Goal: Transaction & Acquisition: Download file/media

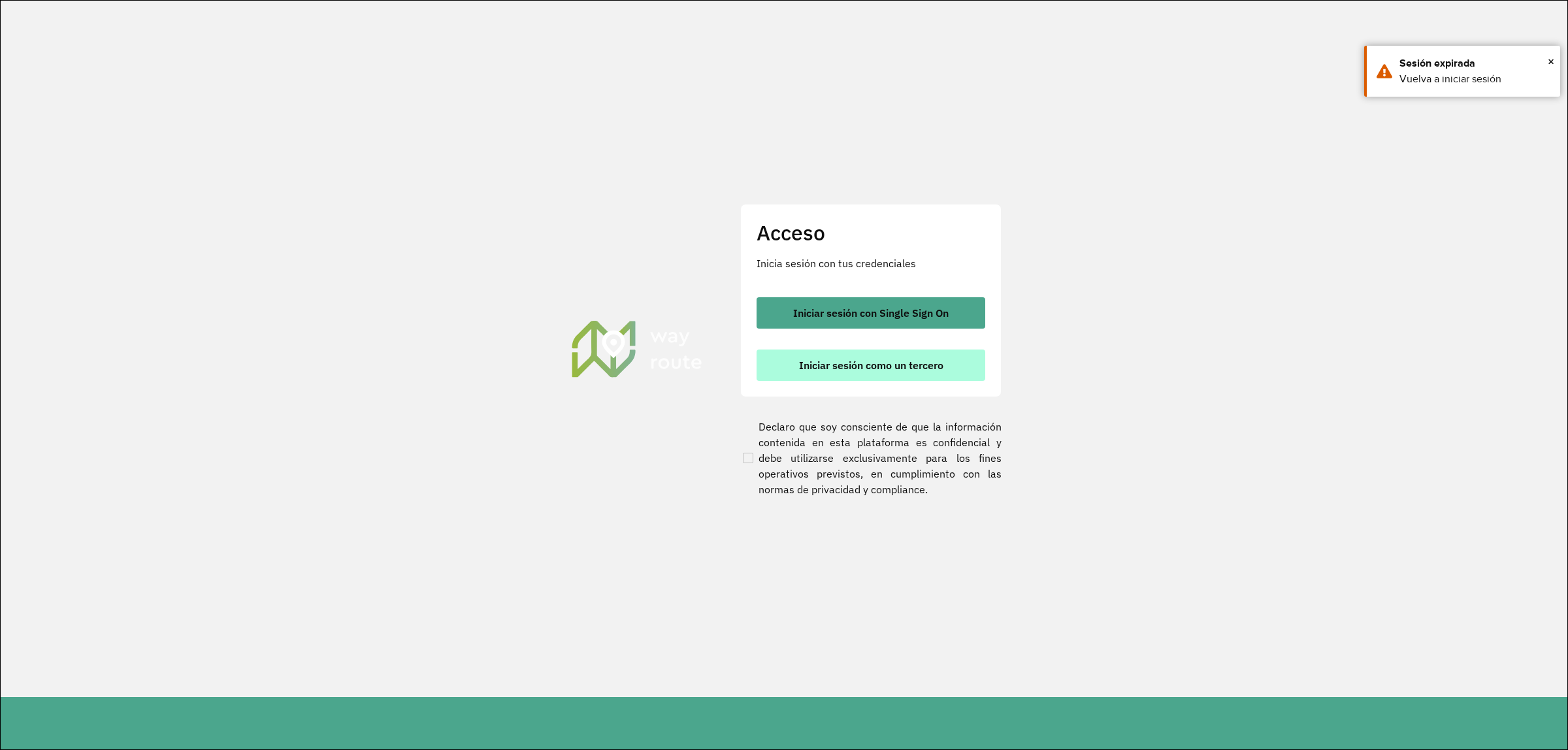
click at [942, 366] on span "Iniciar sesión como un tercero" at bounding box center [871, 364] width 144 height 10
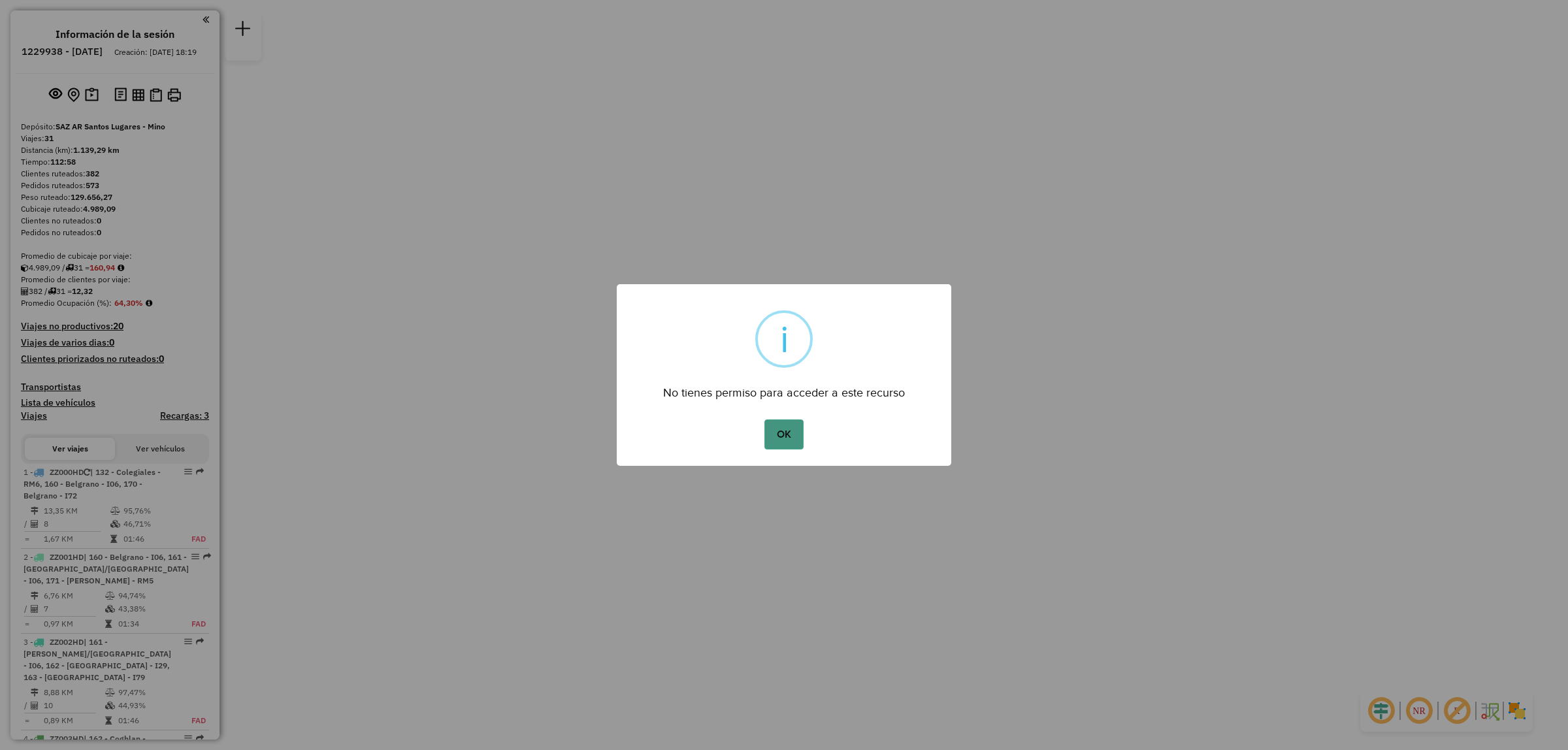
click at [765, 440] on button "OK" at bounding box center [784, 434] width 38 height 30
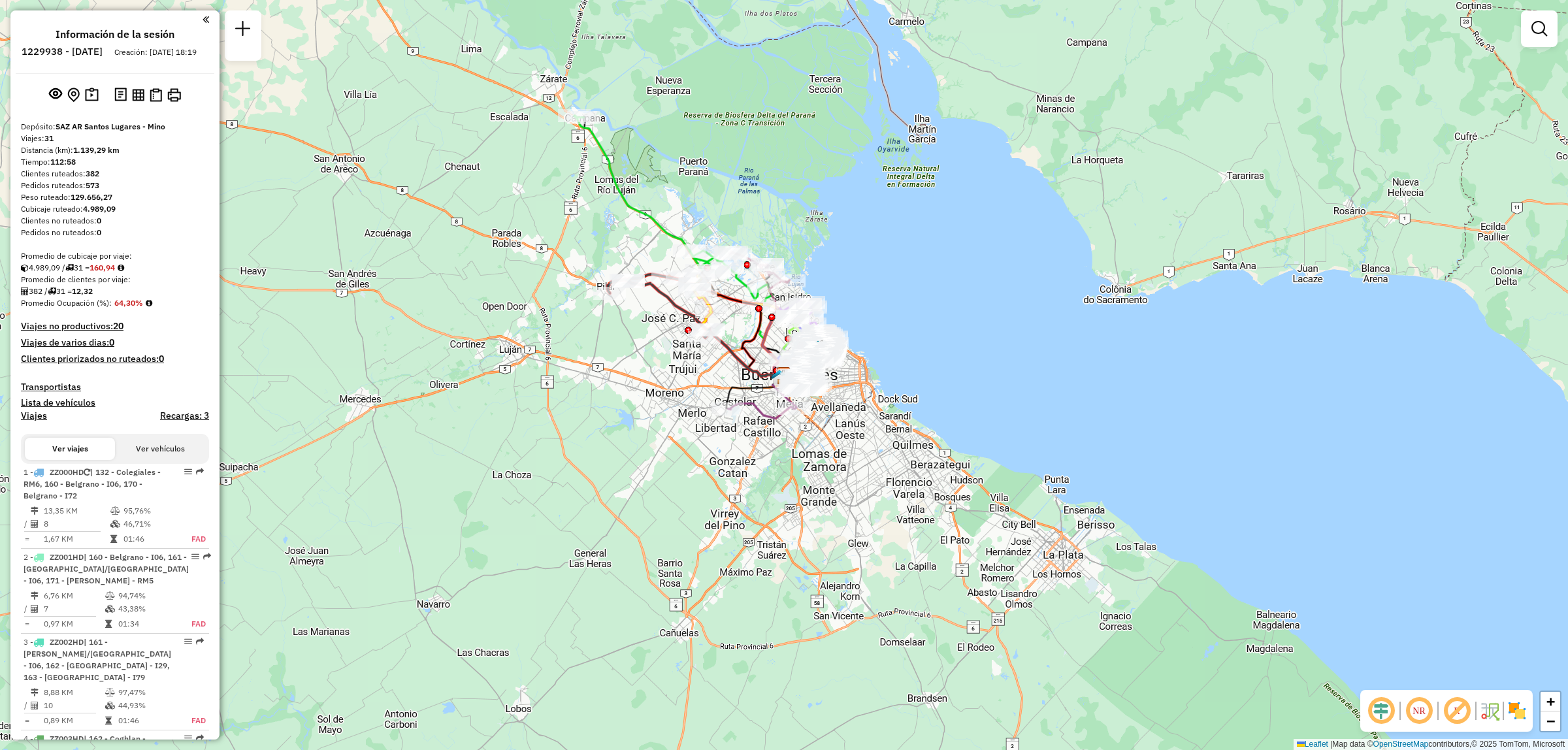
click at [1548, 45] on div at bounding box center [1539, 28] width 36 height 36
click at [1547, 41] on link at bounding box center [1540, 29] width 26 height 26
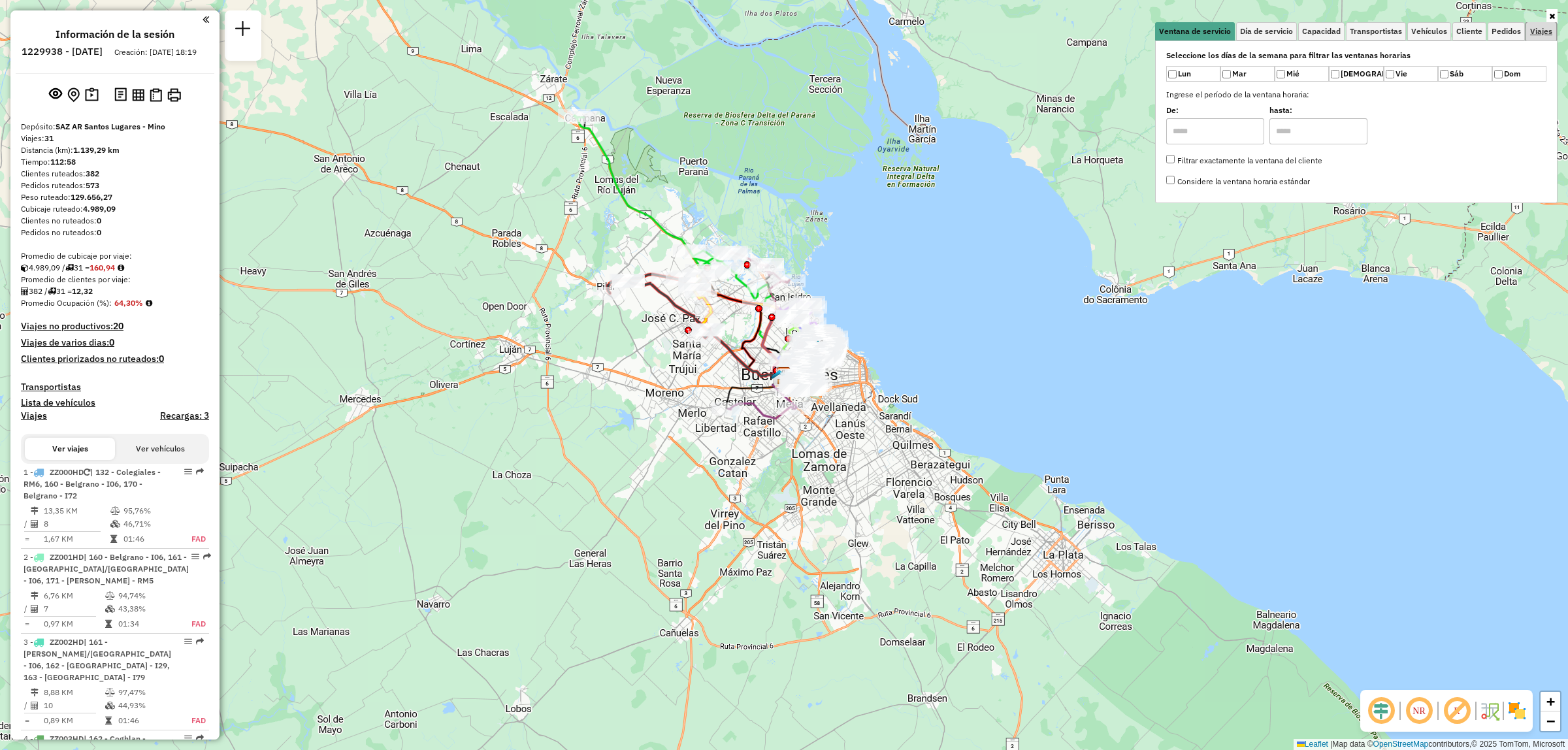
click at [1547, 36] on link "Viajes" at bounding box center [1542, 32] width 30 height 19
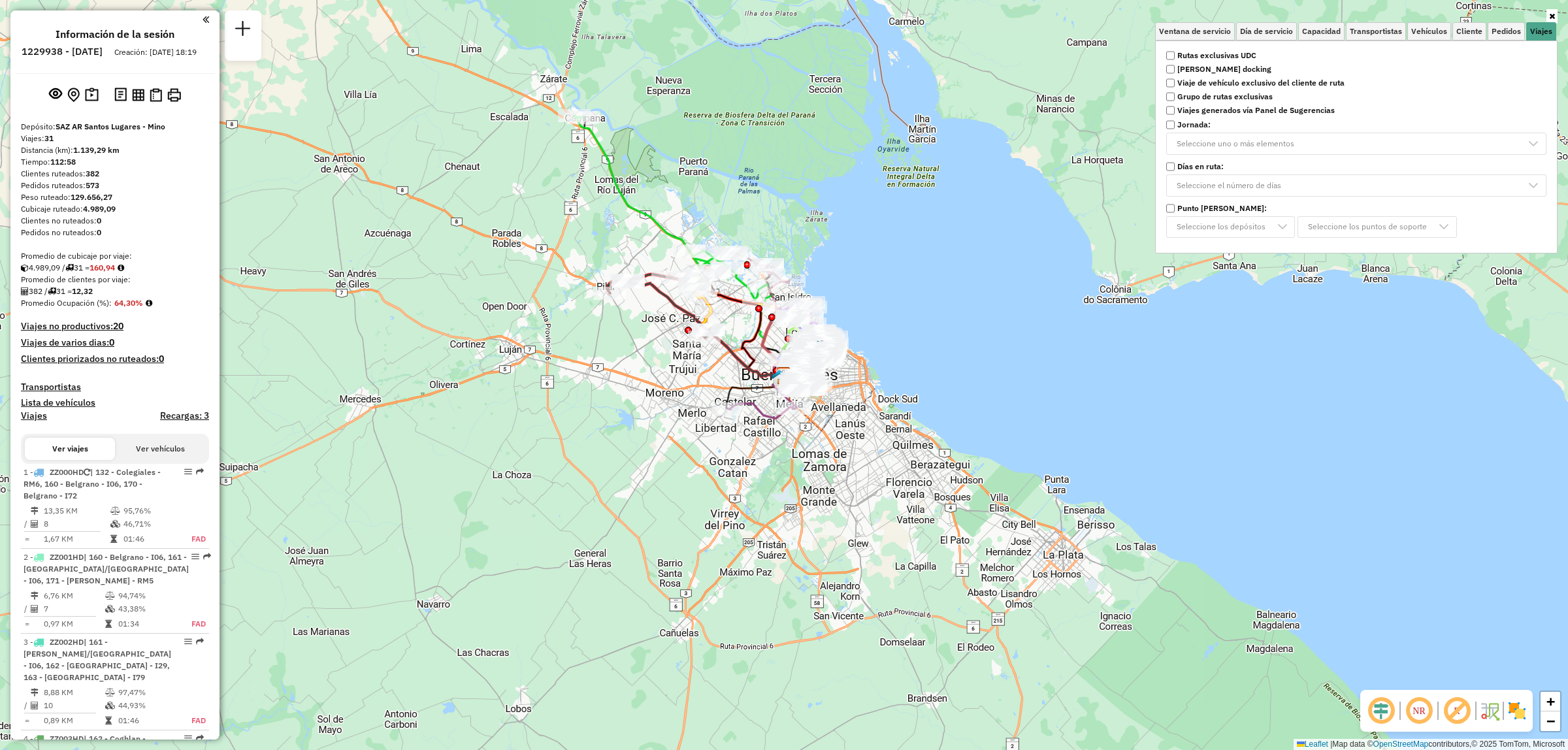
click at [1214, 48] on div "Rutas exclusivas UDC Ruta cross docking Viaje de vehículo exclusivo del cliente…" at bounding box center [1357, 80] width 396 height 66
click at [1210, 52] on strong "Rutas exclusivas UDC" at bounding box center [1217, 55] width 79 height 12
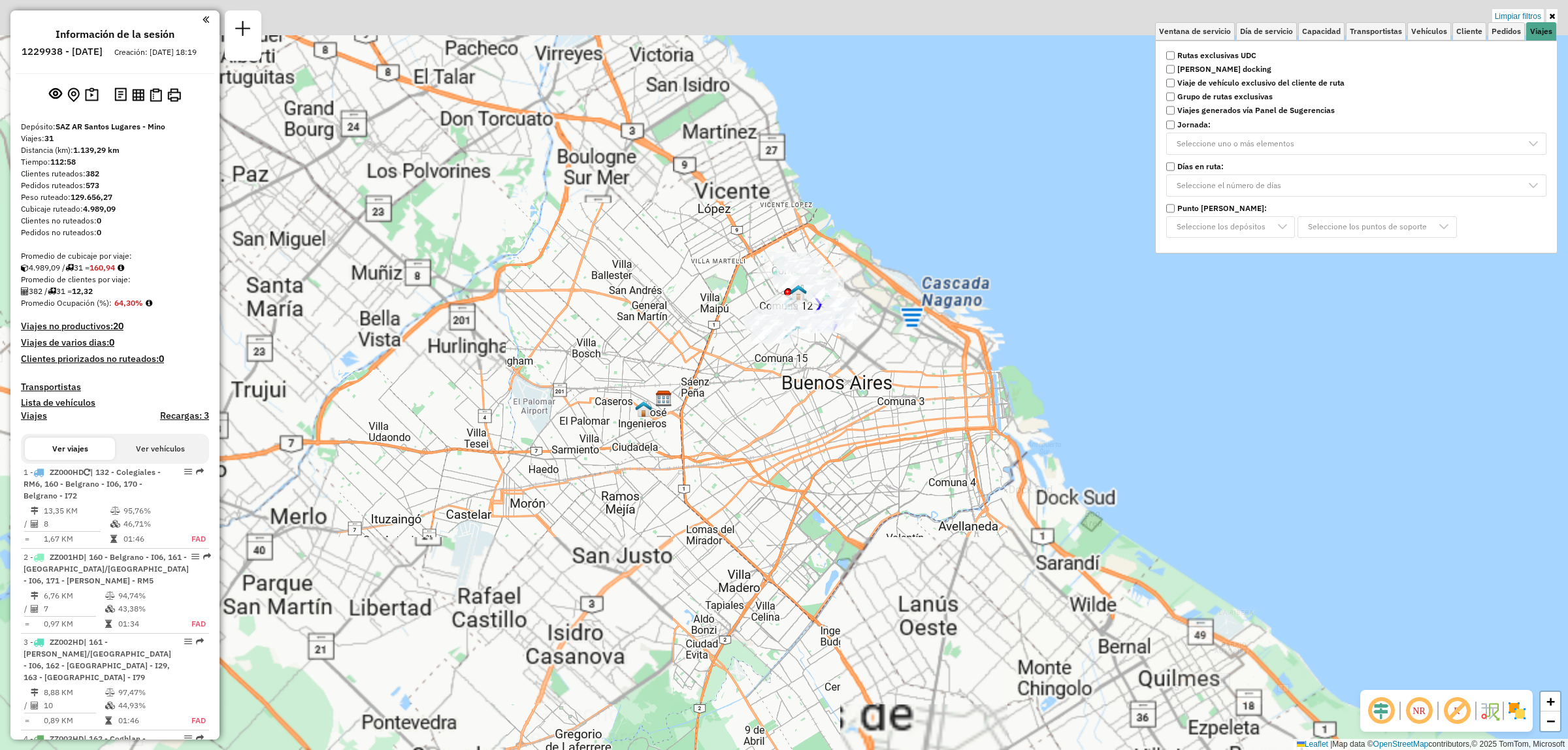
drag, startPoint x: 817, startPoint y: 369, endPoint x: 835, endPoint y: 397, distance: 33.3
click at [813, 412] on div "Limpiar filtros Ventana de servicio Día de servicio Capacidad Transportistas Ve…" at bounding box center [784, 375] width 1568 height 750
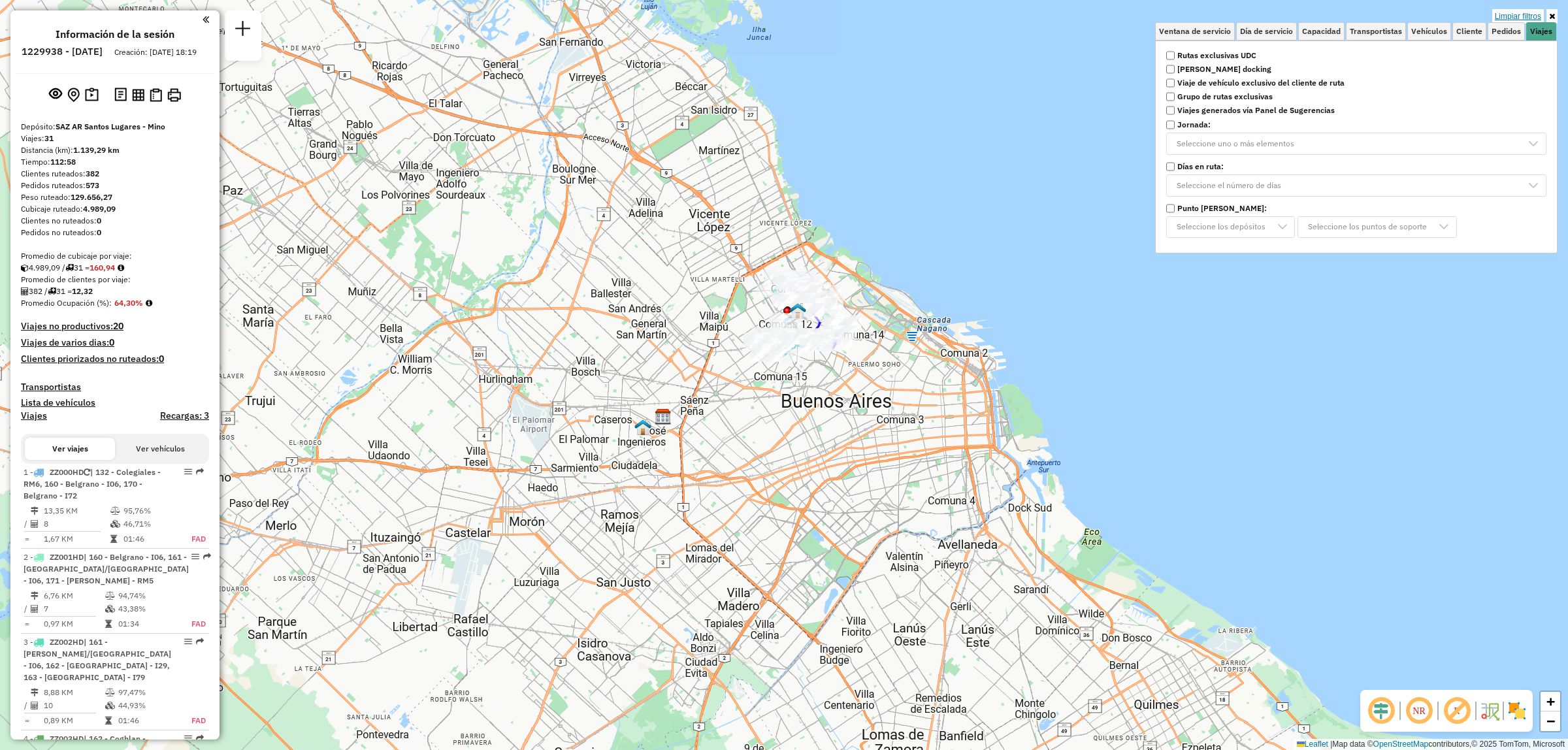
click at [1527, 10] on link "Limpiar filtros" at bounding box center [1518, 16] width 51 height 14
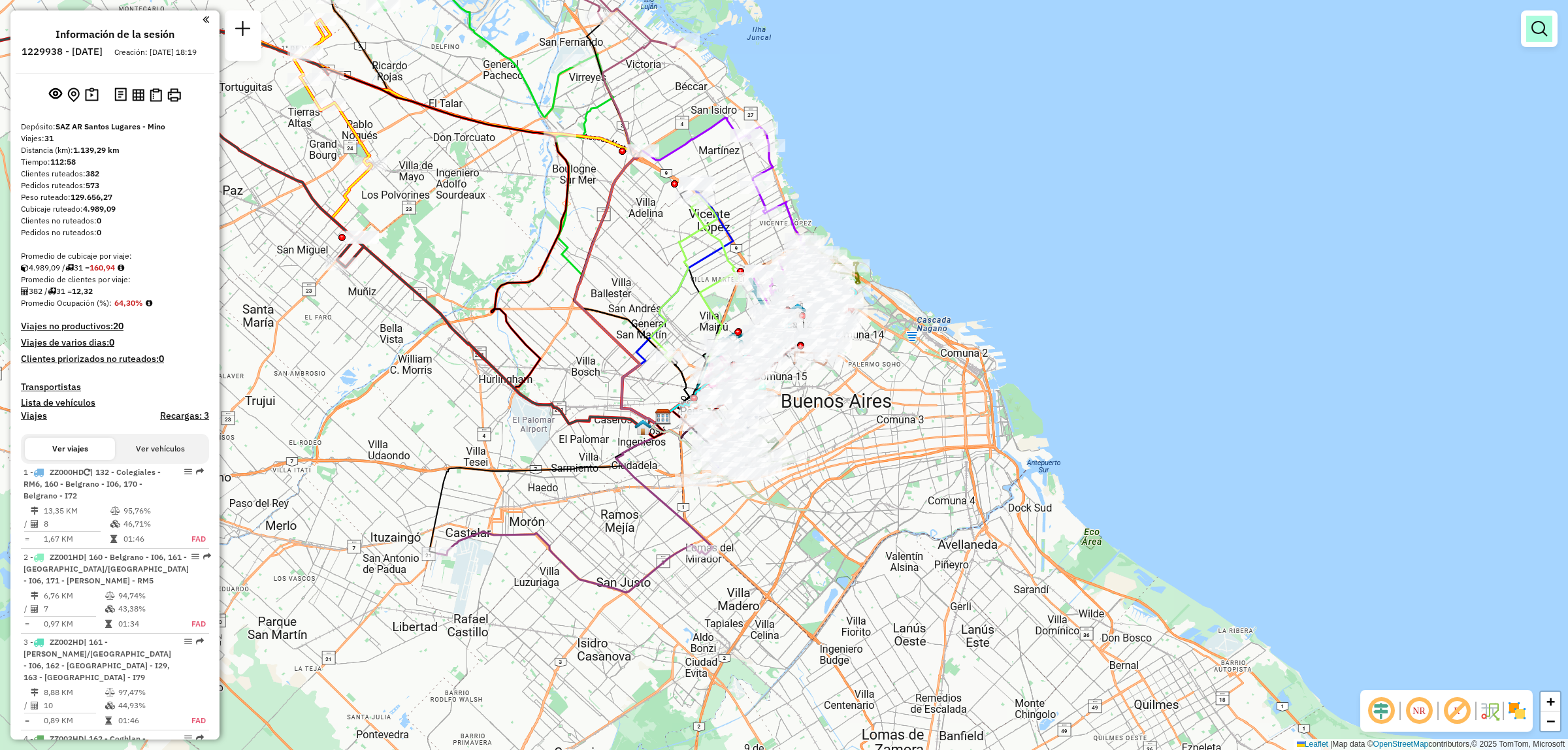
click at [1527, 31] on link at bounding box center [1540, 29] width 26 height 26
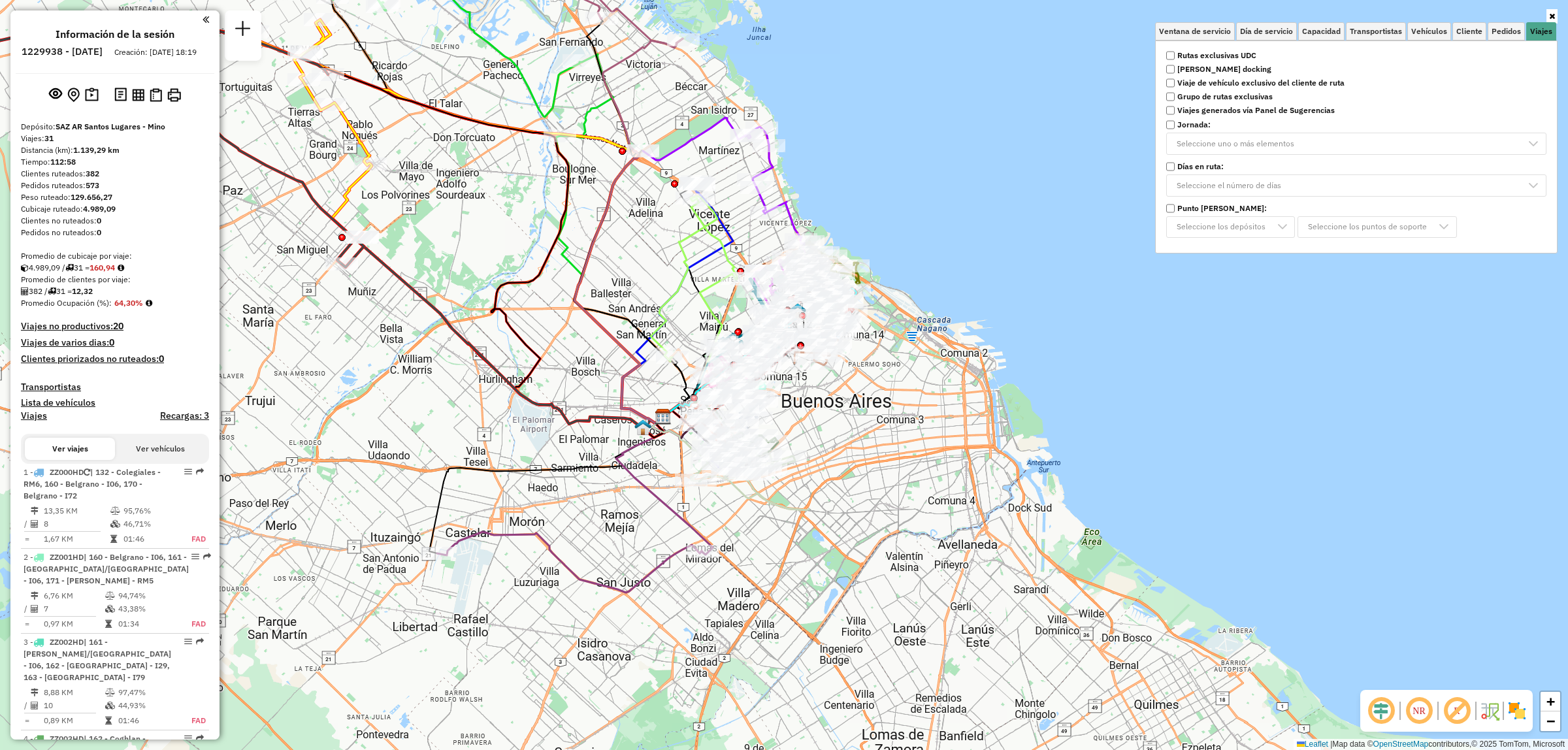
click at [1089, 148] on div "Ventana de servicio Día de servicio Capacidad Transportistas Vehículos Cliente …" at bounding box center [784, 375] width 1568 height 750
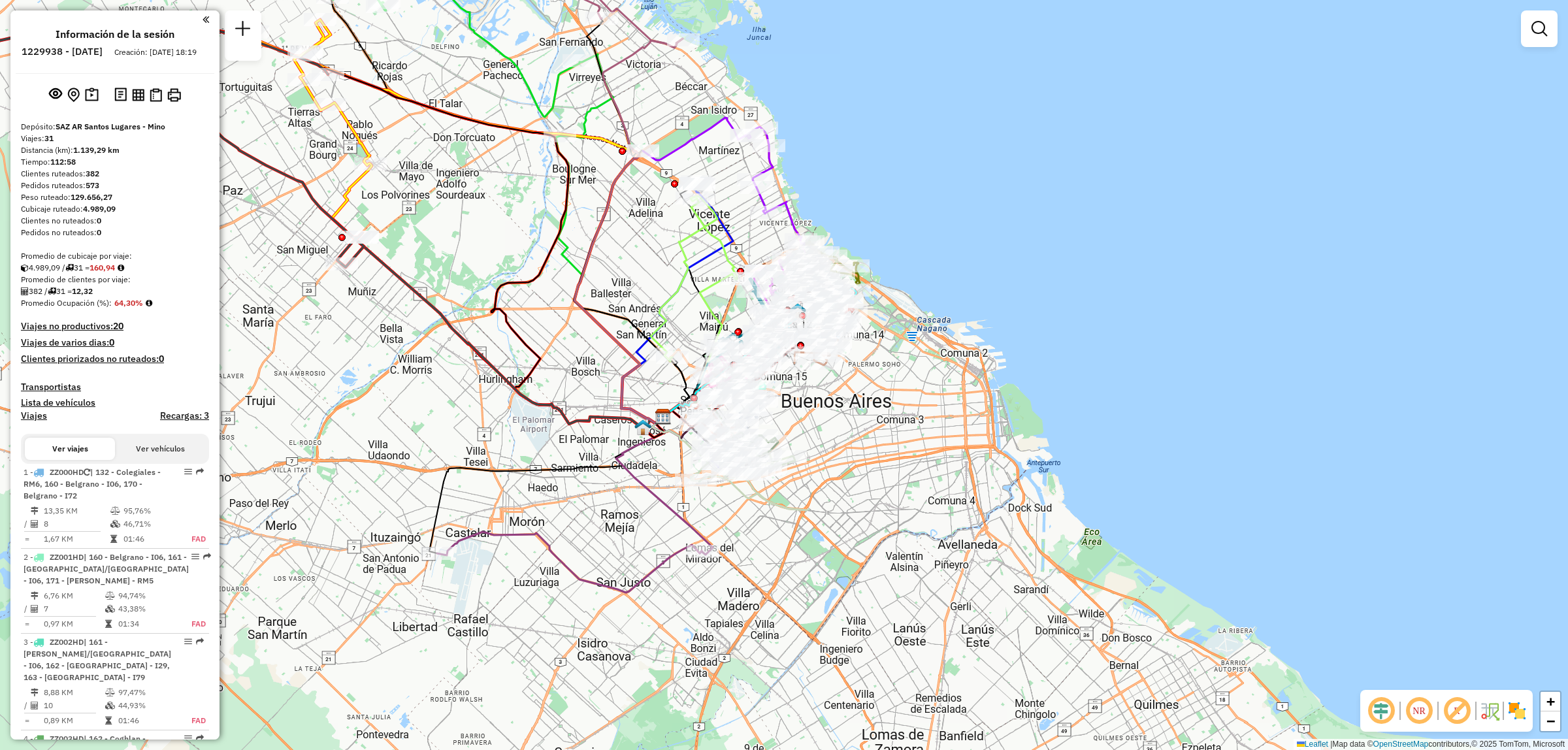
click at [113, 58] on div "Creación: 14/08/2025 18:19" at bounding box center [156, 52] width 93 height 12
click at [202, 20] on em at bounding box center [205, 20] width 7 height 12
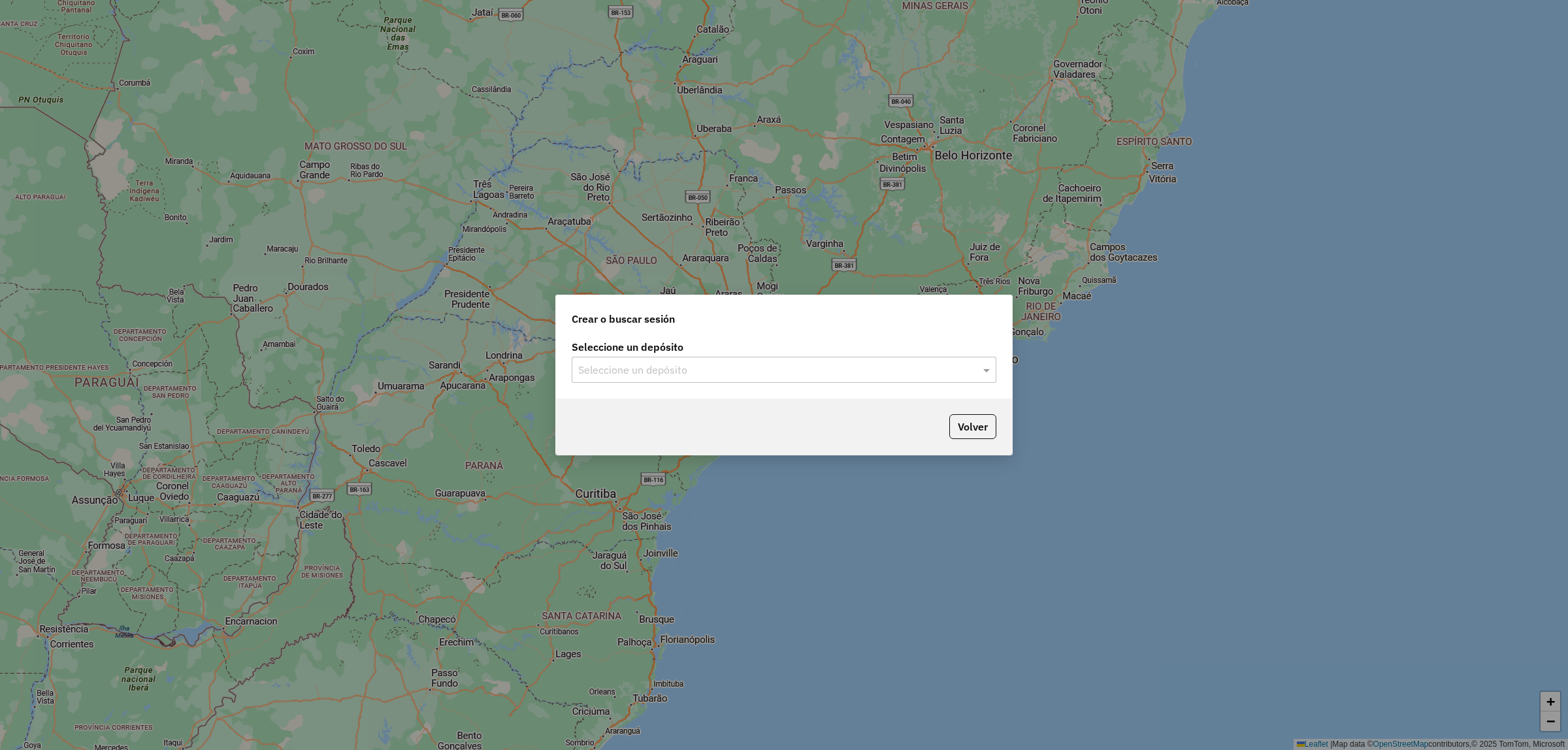
click at [889, 376] on input "text" at bounding box center [771, 370] width 386 height 16
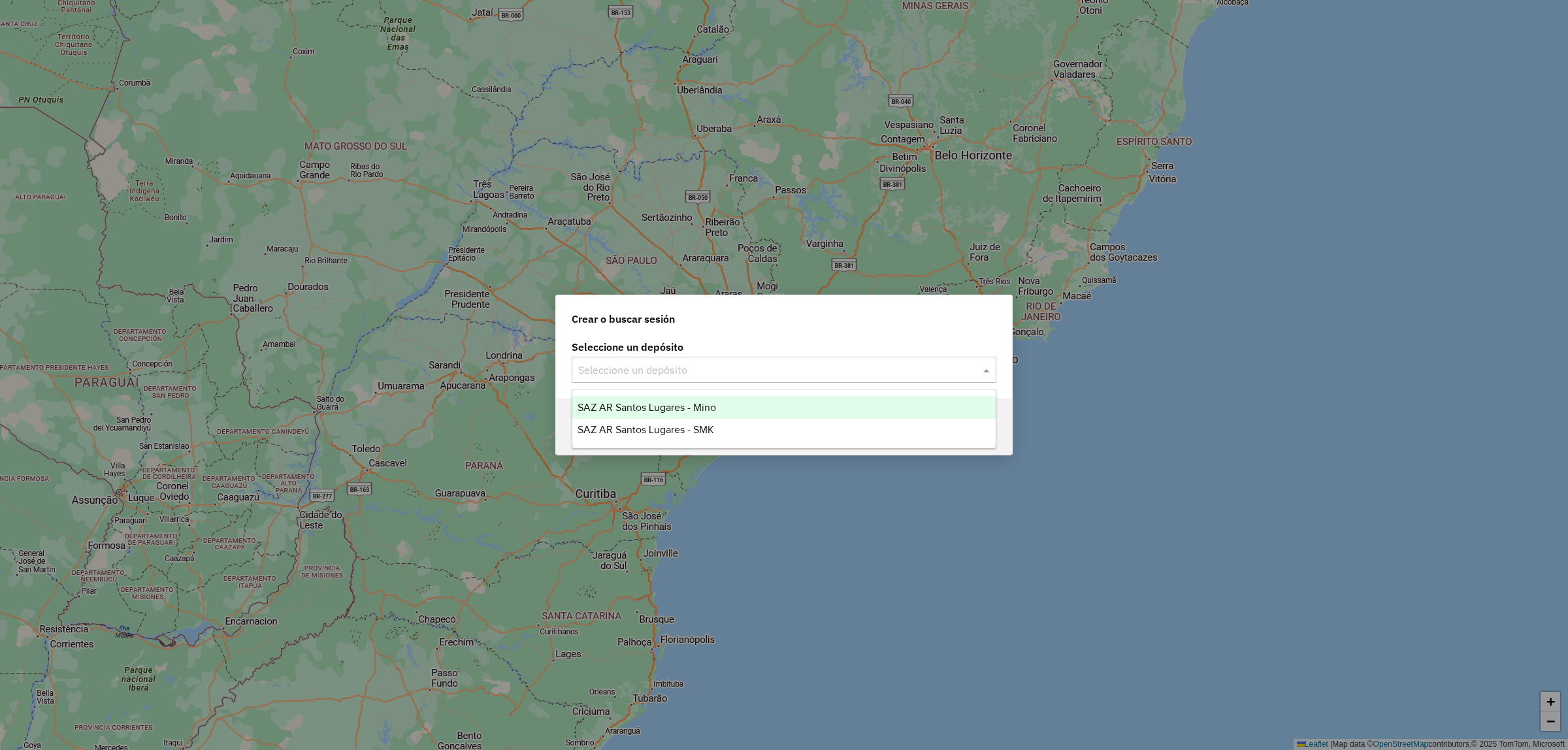
click at [775, 401] on div "SAZ AR Santos Lugares - Mino" at bounding box center [784, 408] width 424 height 22
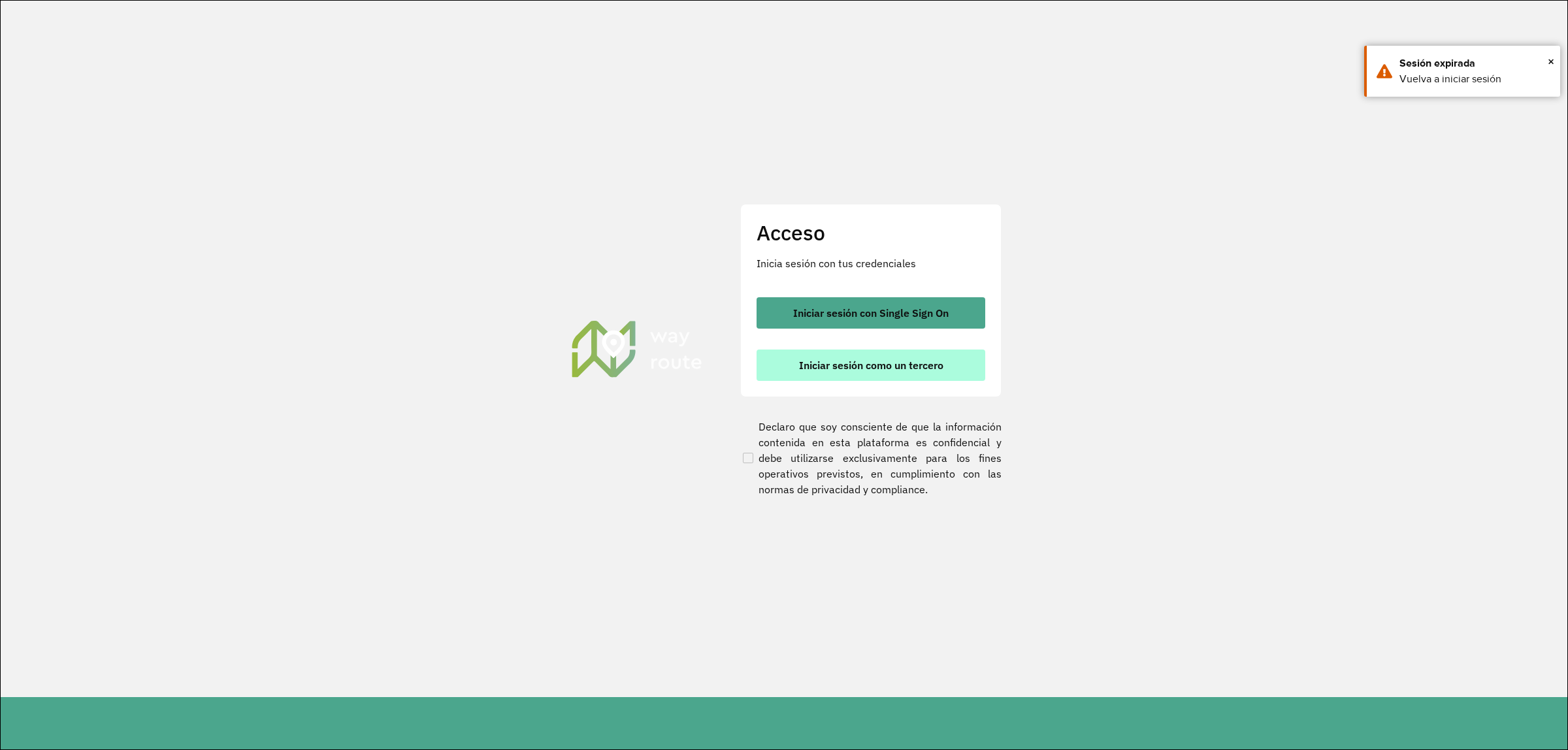
click at [828, 361] on span "Iniciar sesión como un tercero" at bounding box center [871, 364] width 144 height 10
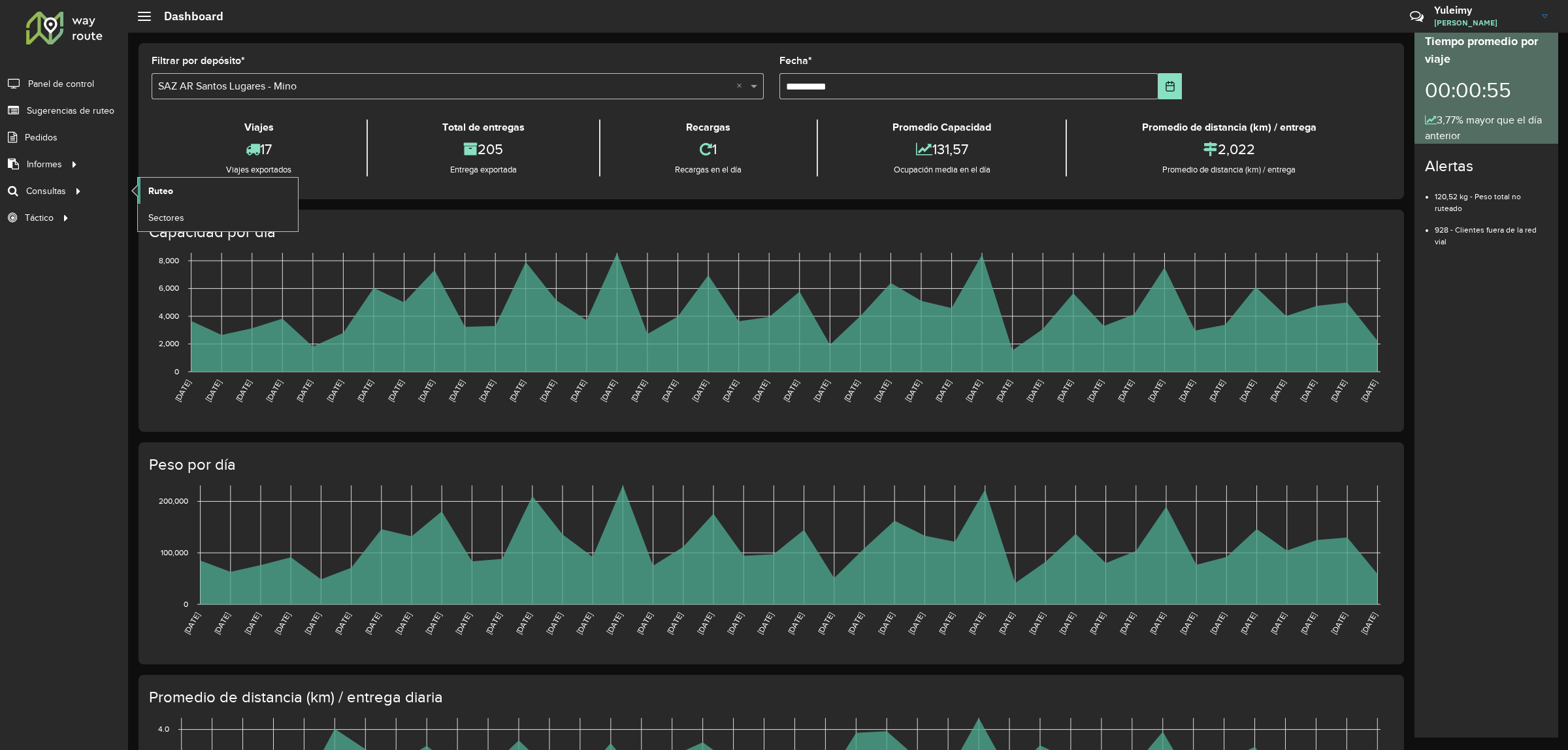
click at [174, 191] on link "Ruteo" at bounding box center [218, 191] width 160 height 26
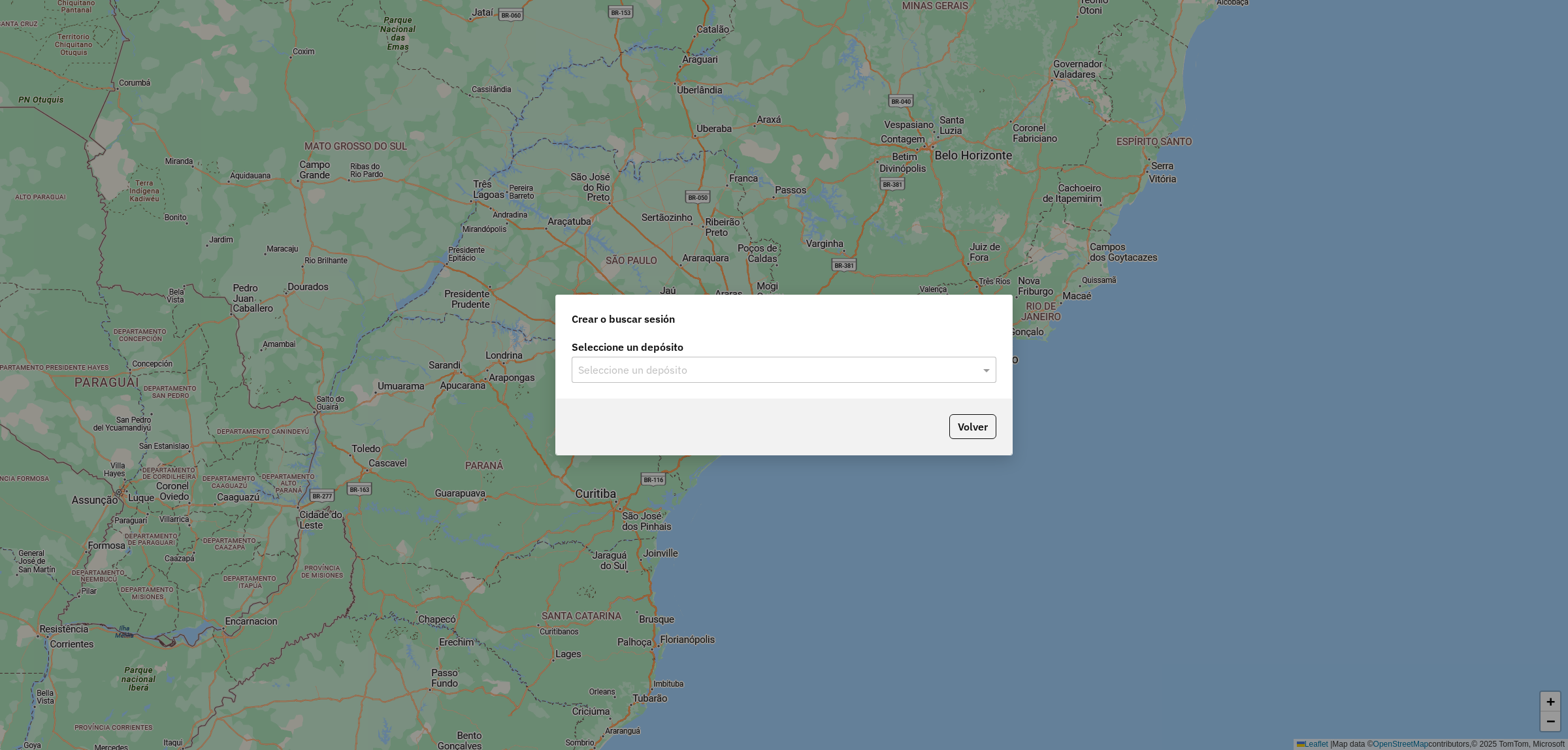
click at [629, 371] on input "text" at bounding box center [771, 370] width 386 height 16
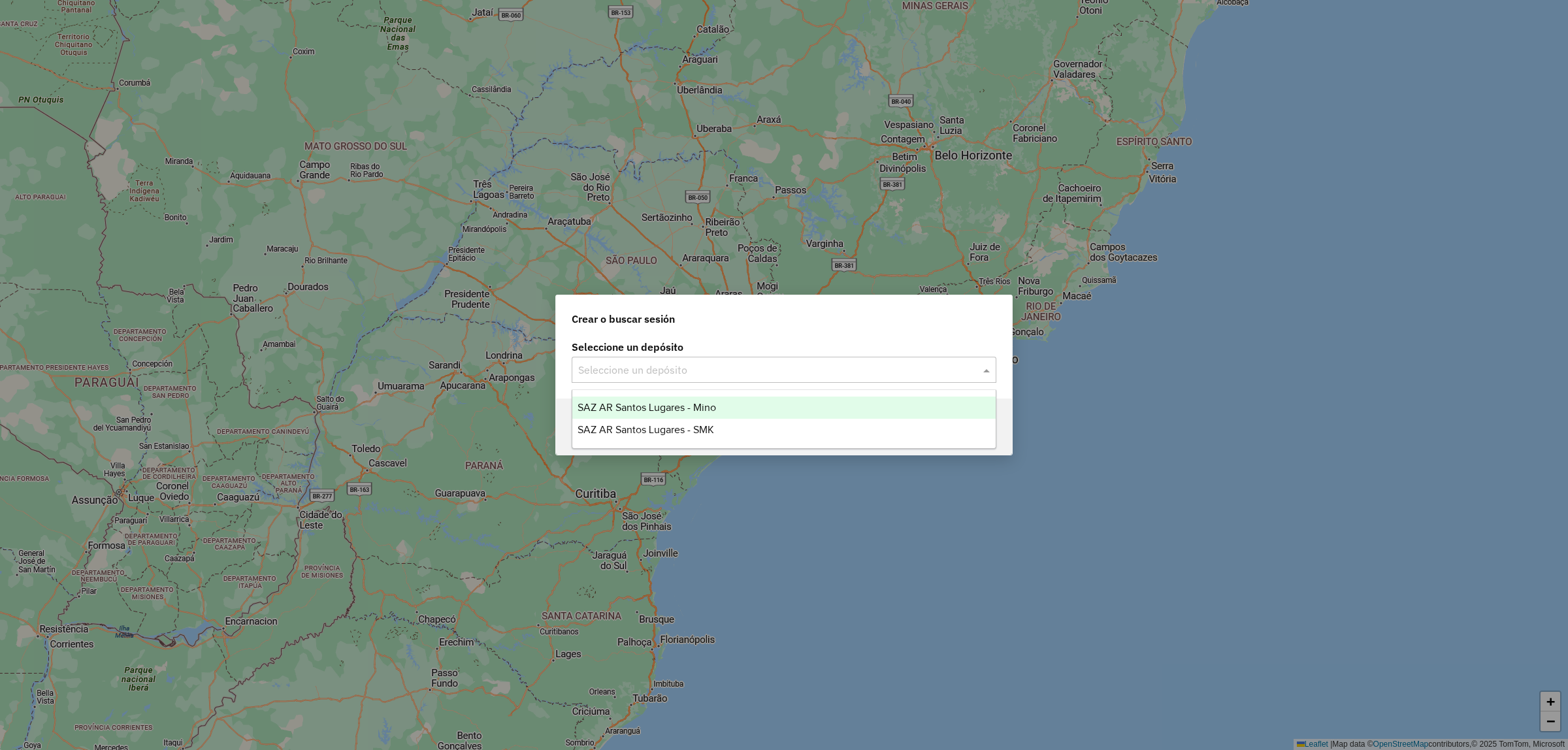
click at [639, 403] on span "SAZ AR Santos Lugares - Mino" at bounding box center [647, 407] width 139 height 11
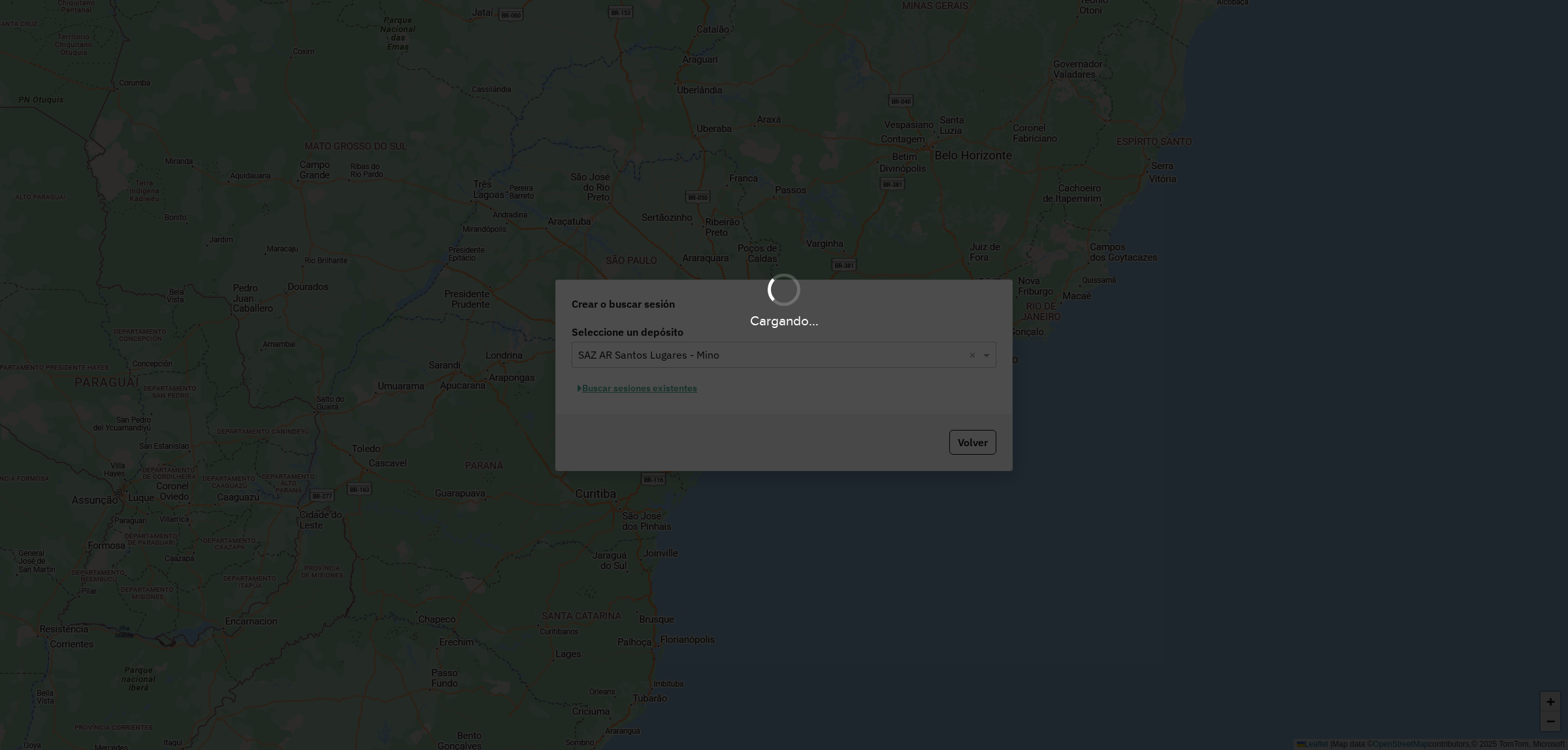
click at [645, 389] on div "Cargando..." at bounding box center [784, 375] width 1568 height 750
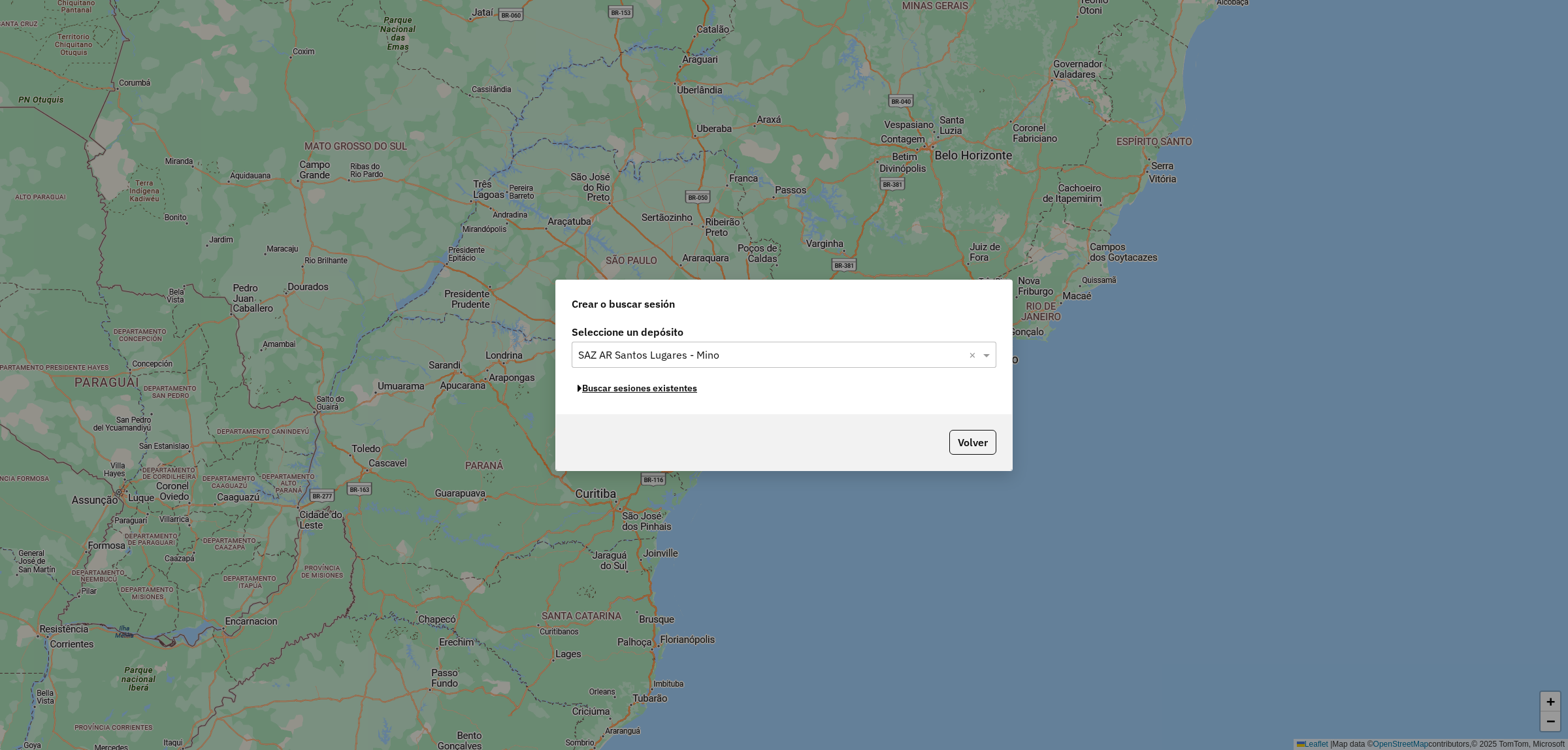
click at [645, 389] on button "Buscar sesiones existentes" at bounding box center [637, 389] width 131 height 20
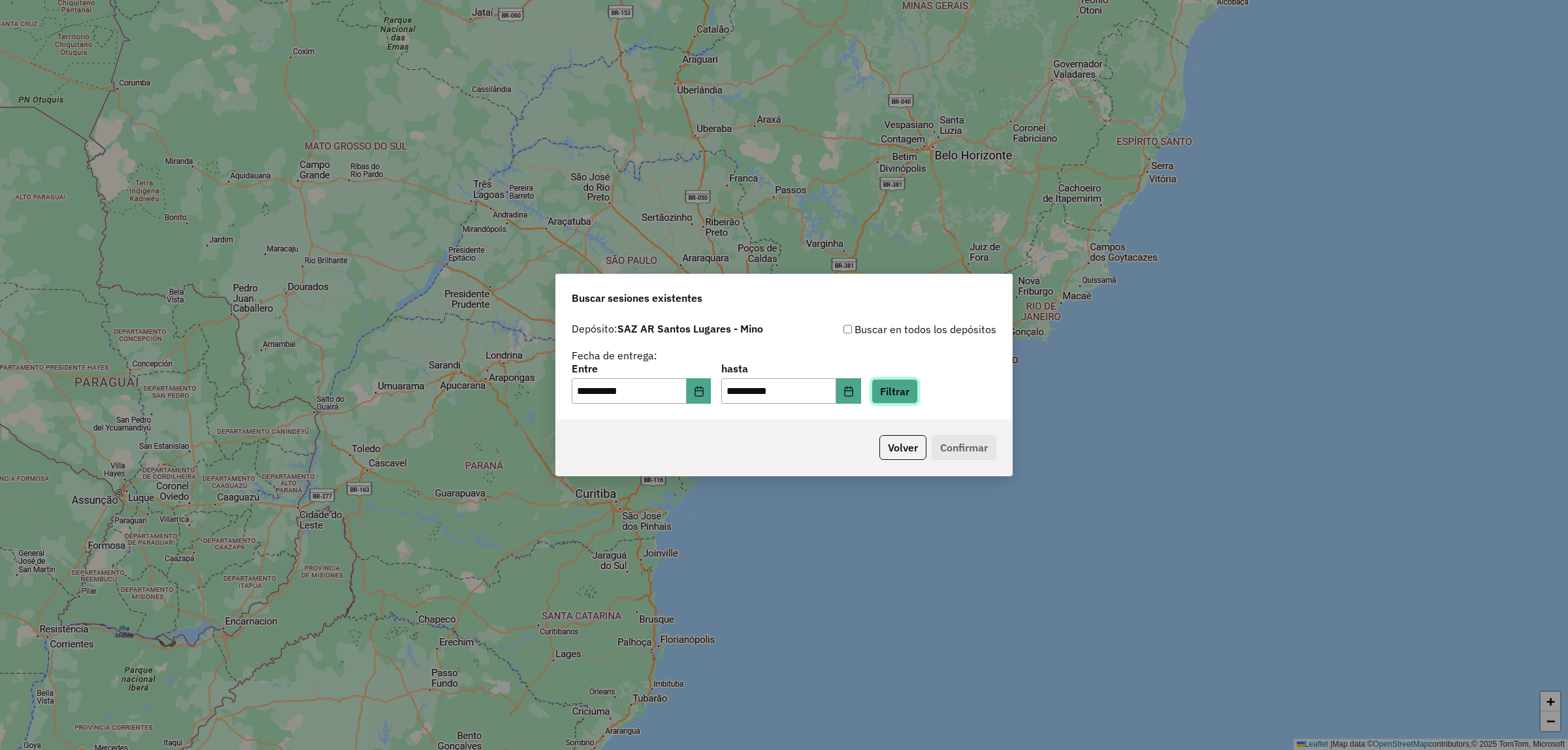
click at [910, 390] on button "Filtrar" at bounding box center [895, 391] width 47 height 25
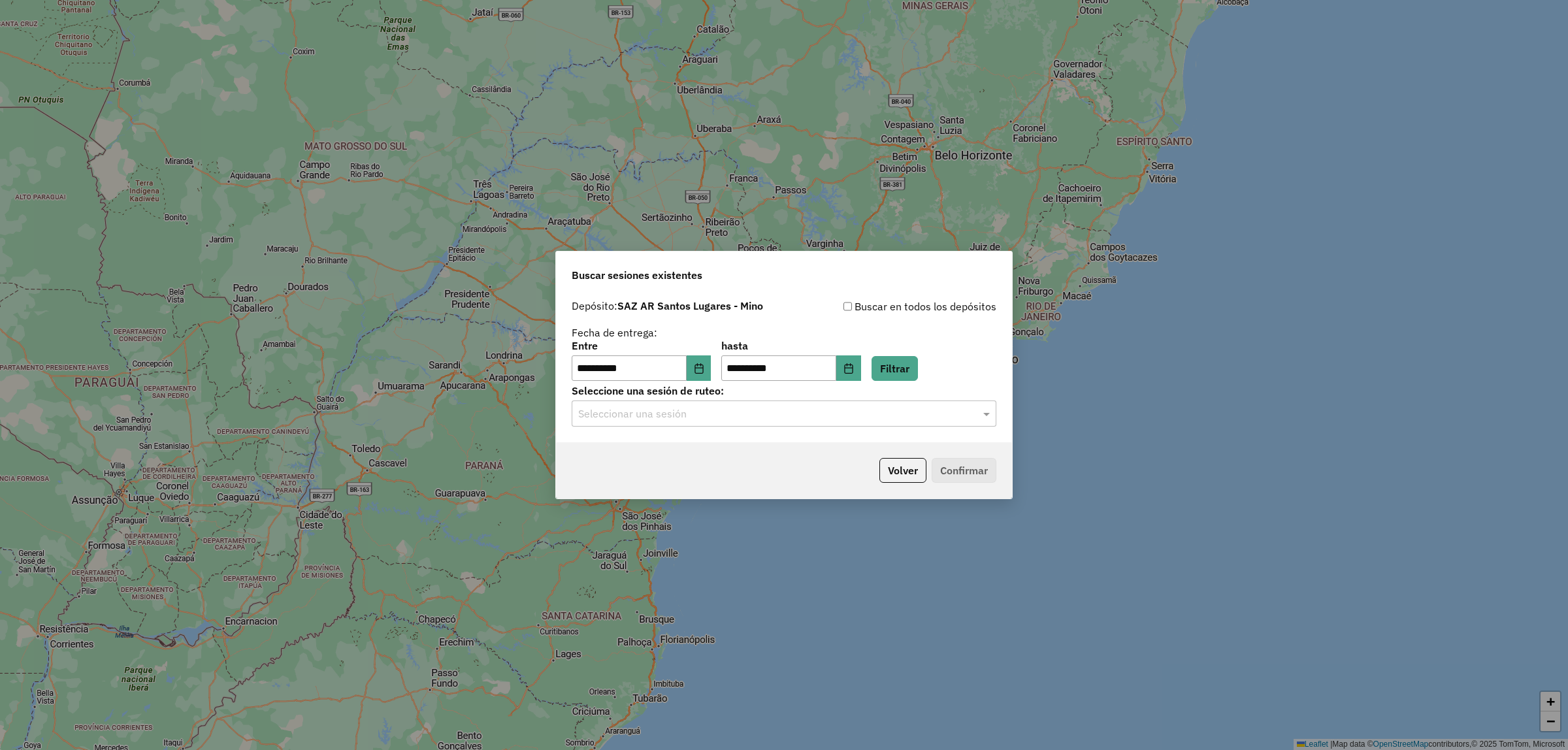
click at [939, 429] on div "**********" at bounding box center [784, 368] width 457 height 150
drag, startPoint x: 927, startPoint y: 423, endPoint x: 920, endPoint y: 419, distance: 8.1
click at [926, 422] on div "Seleccionar una sesión" at bounding box center [784, 414] width 425 height 26
click at [866, 431] on div "**********" at bounding box center [784, 368] width 457 height 150
click at [869, 442] on div "**********" at bounding box center [784, 368] width 457 height 150
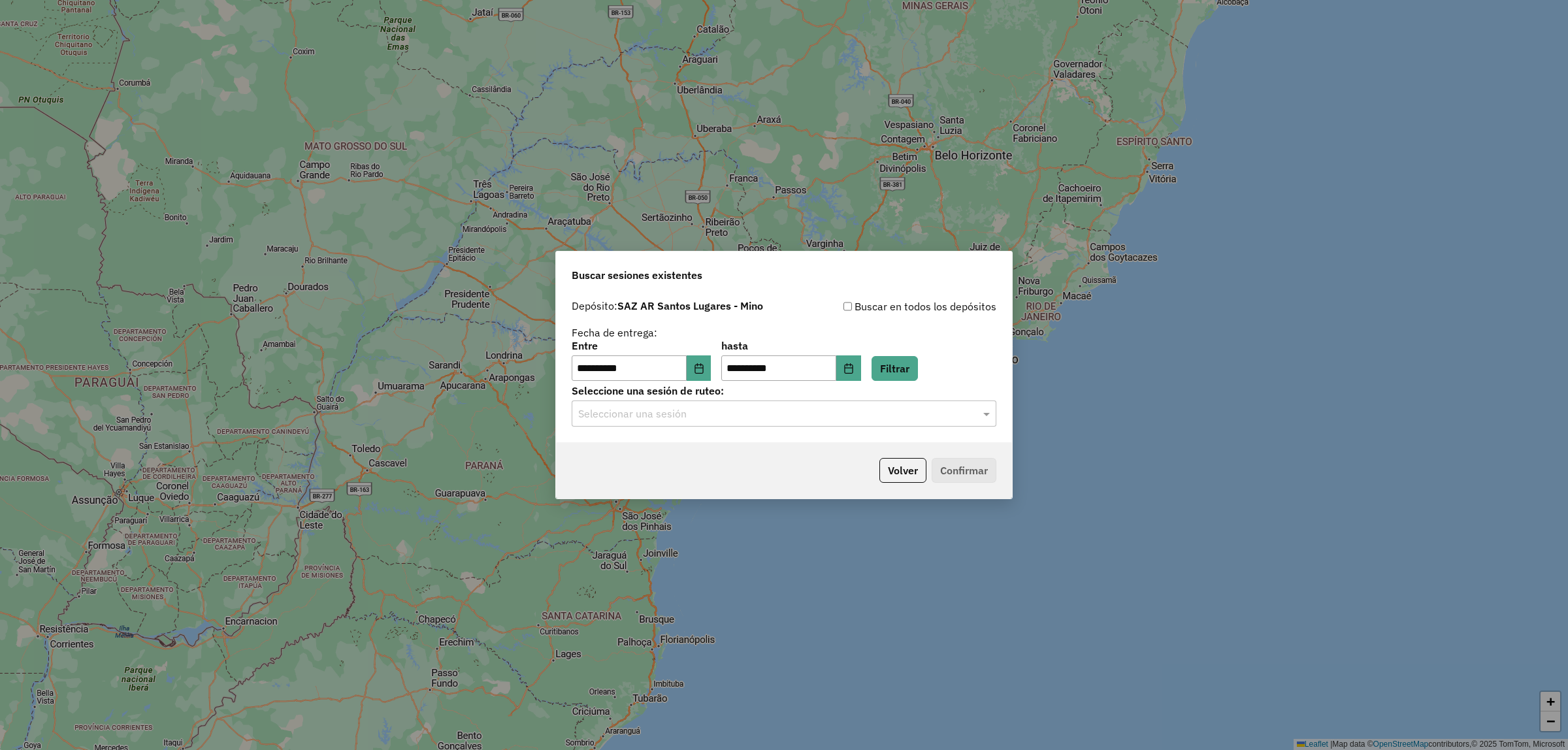
click at [885, 419] on input "text" at bounding box center [771, 414] width 386 height 16
click at [850, 453] on div "1230304 - 16/08/2025 17:42" at bounding box center [784, 452] width 424 height 22
click at [955, 477] on button "Confirmar" at bounding box center [963, 470] width 64 height 25
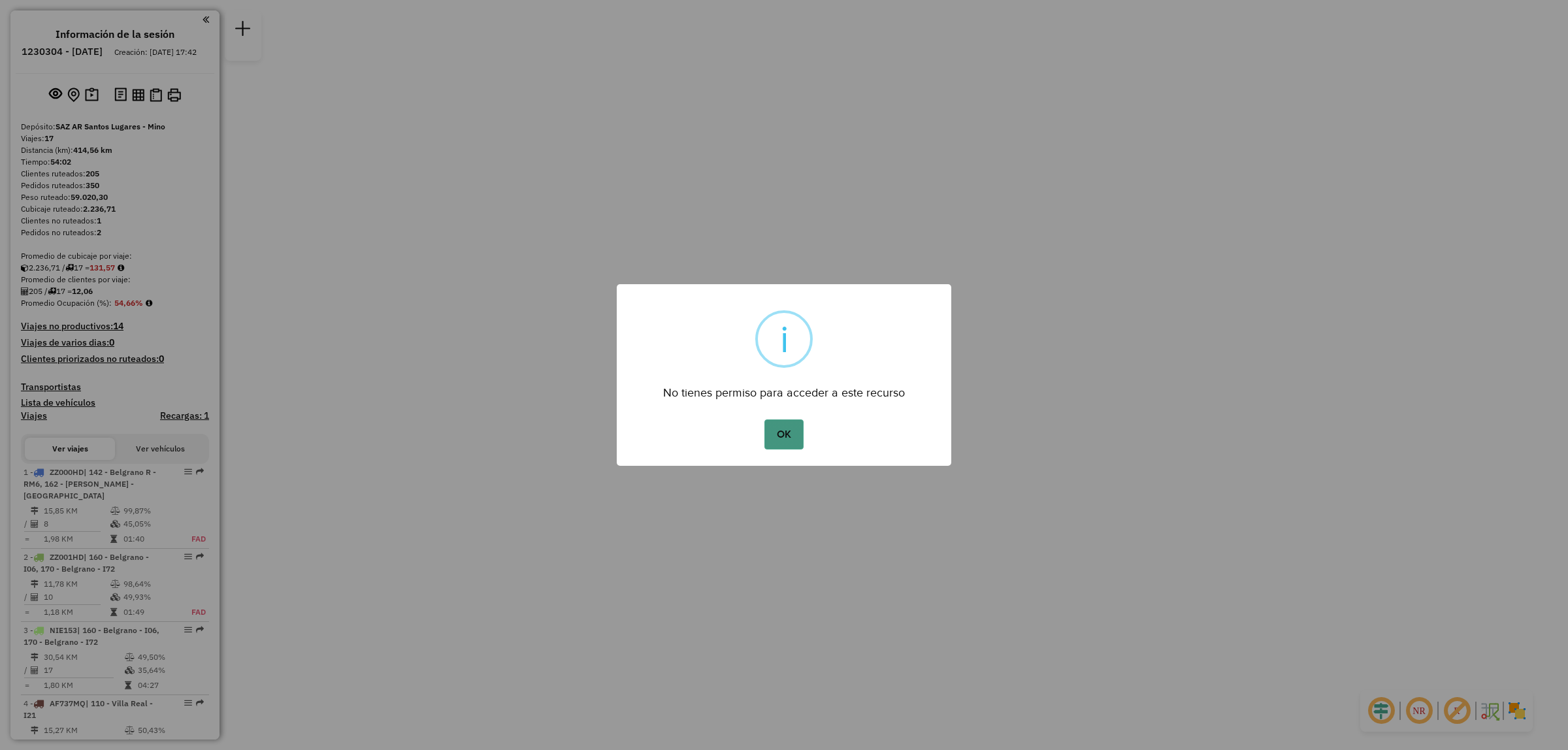
click at [796, 430] on button "OK" at bounding box center [784, 434] width 38 height 30
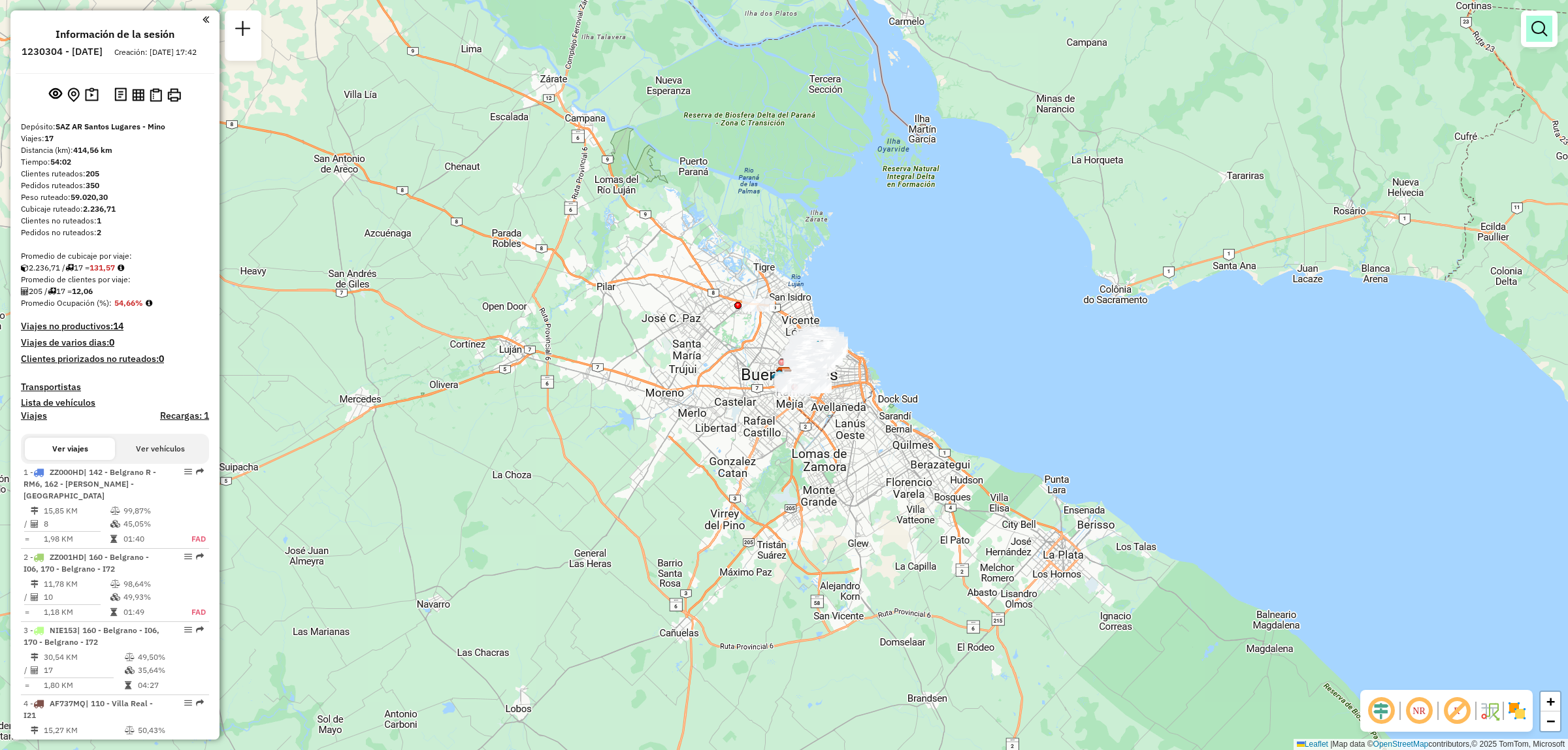
click at [1550, 40] on div at bounding box center [1539, 28] width 36 height 36
click at [1546, 36] on em at bounding box center [1539, 28] width 16 height 16
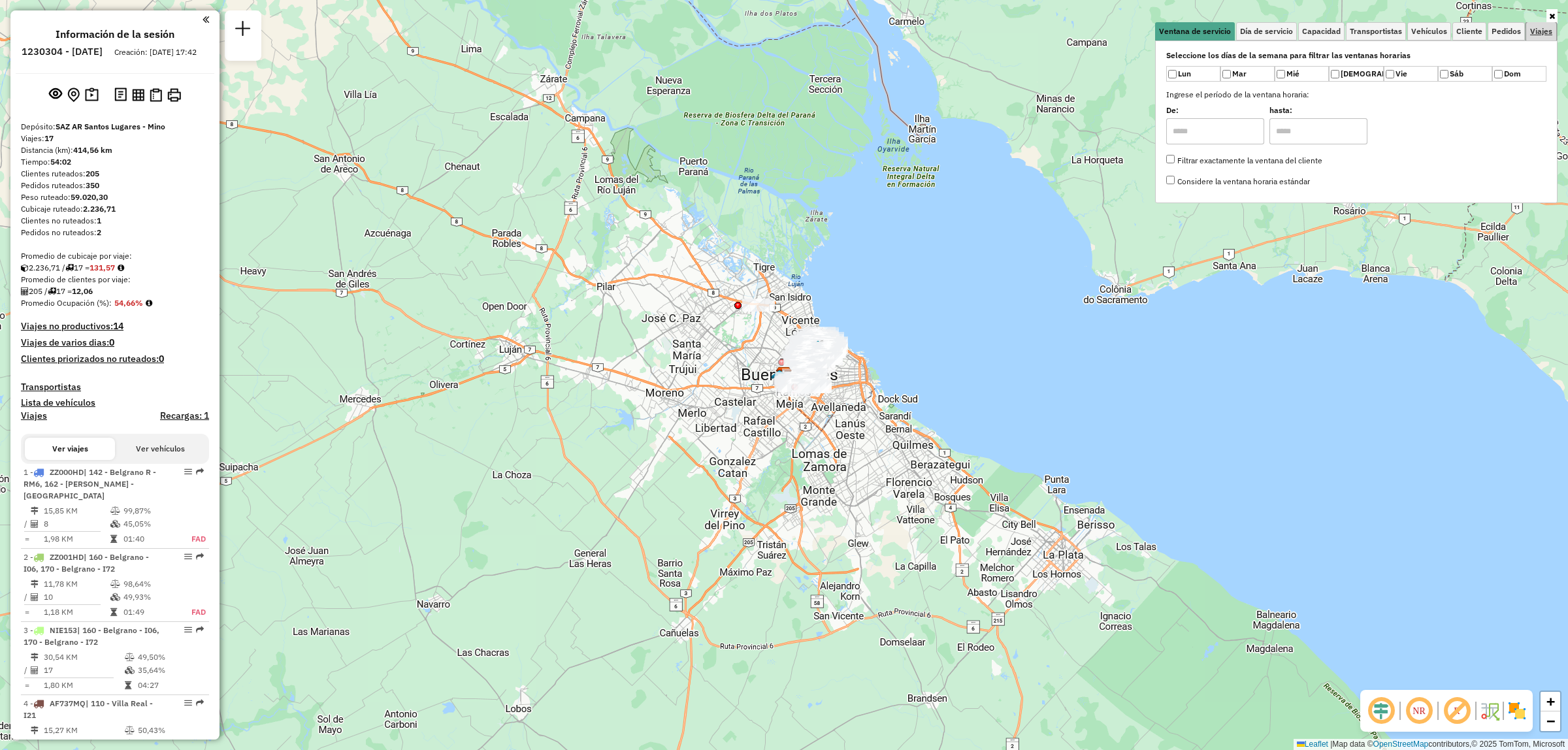
click at [1540, 34] on span "Viajes" at bounding box center [1542, 31] width 22 height 7
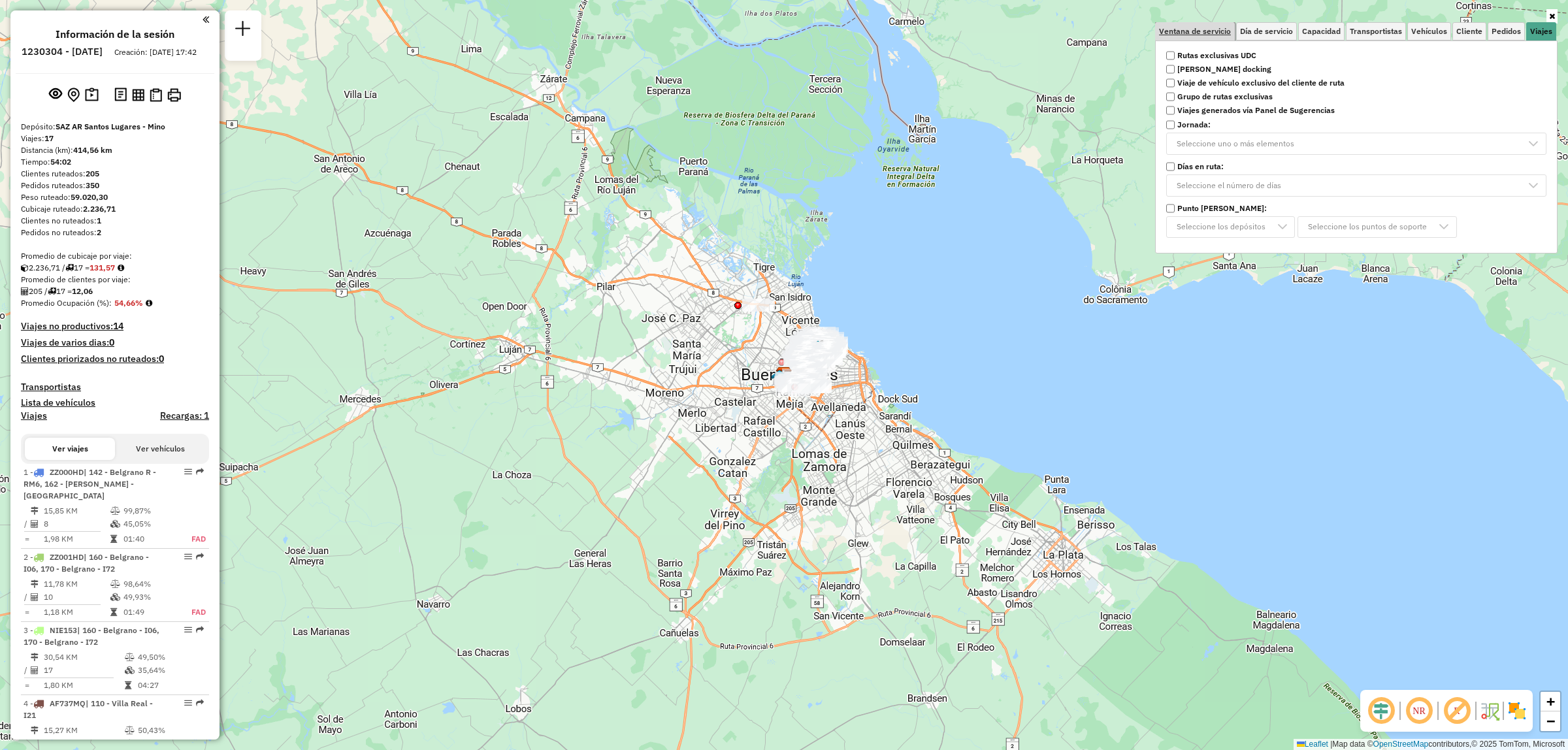
click at [1222, 34] on span "Ventana de servicio" at bounding box center [1194, 31] width 72 height 7
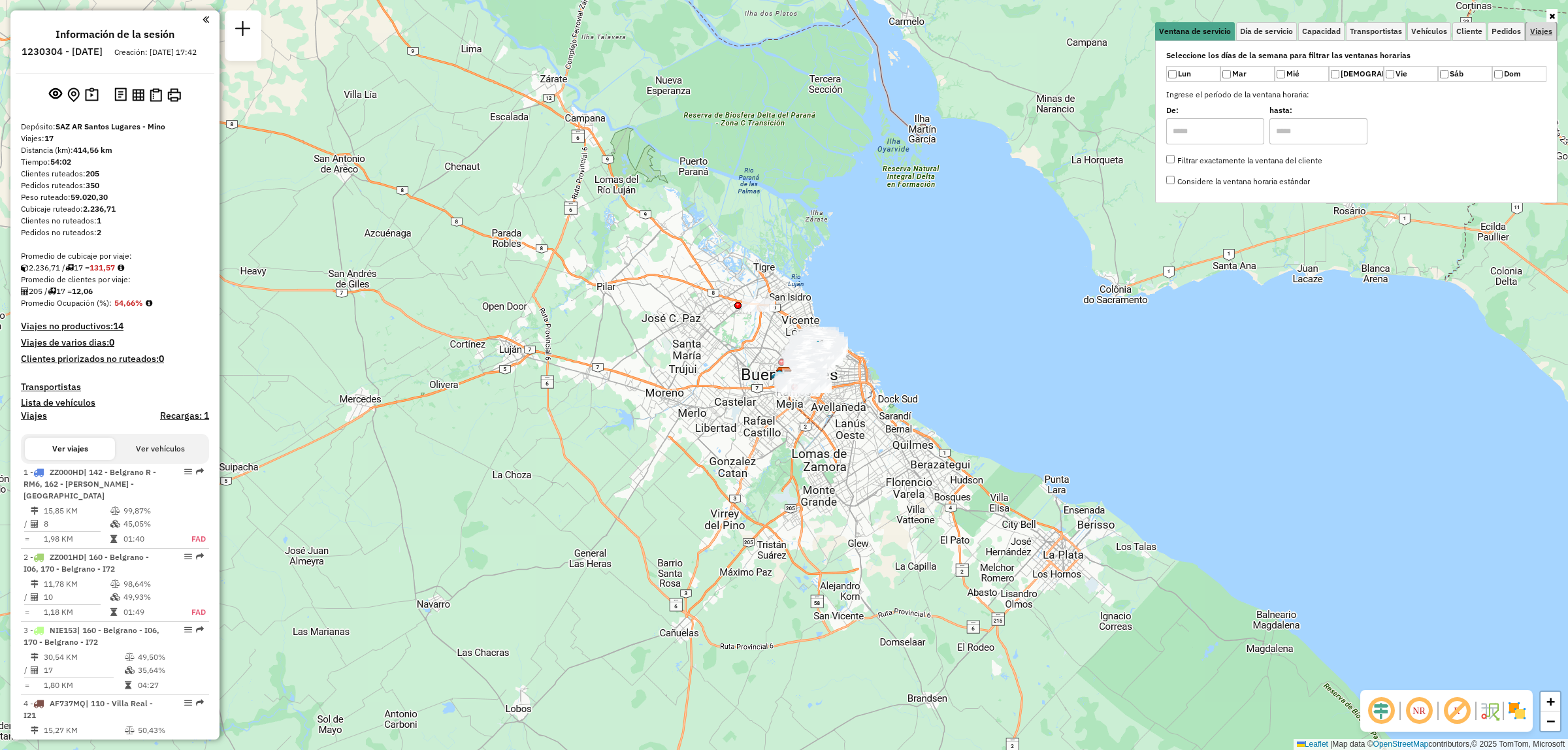
click at [1544, 34] on span "Viajes" at bounding box center [1542, 31] width 22 height 7
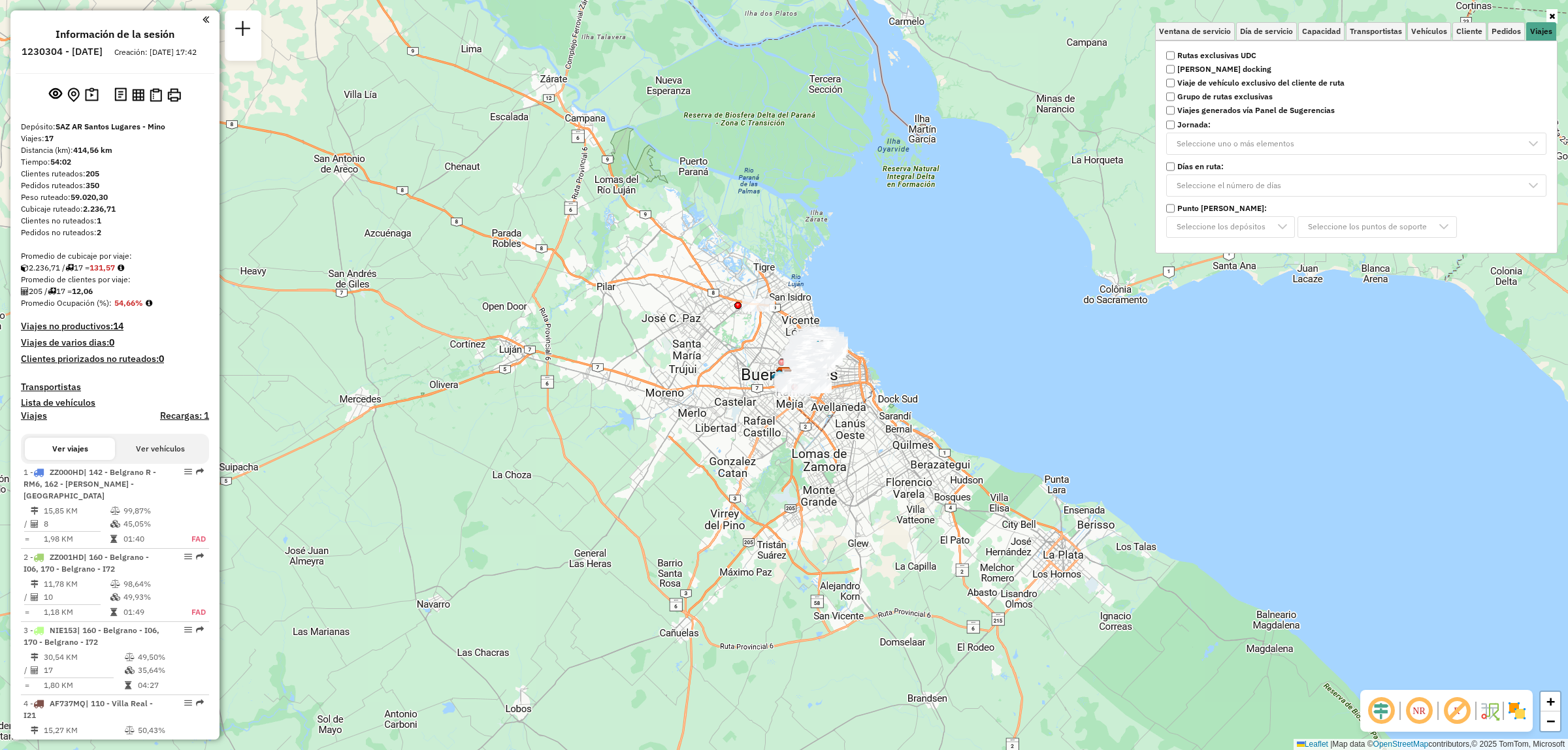
click at [1250, 57] on strong "Rutas exclusivas UDC" at bounding box center [1217, 55] width 79 height 12
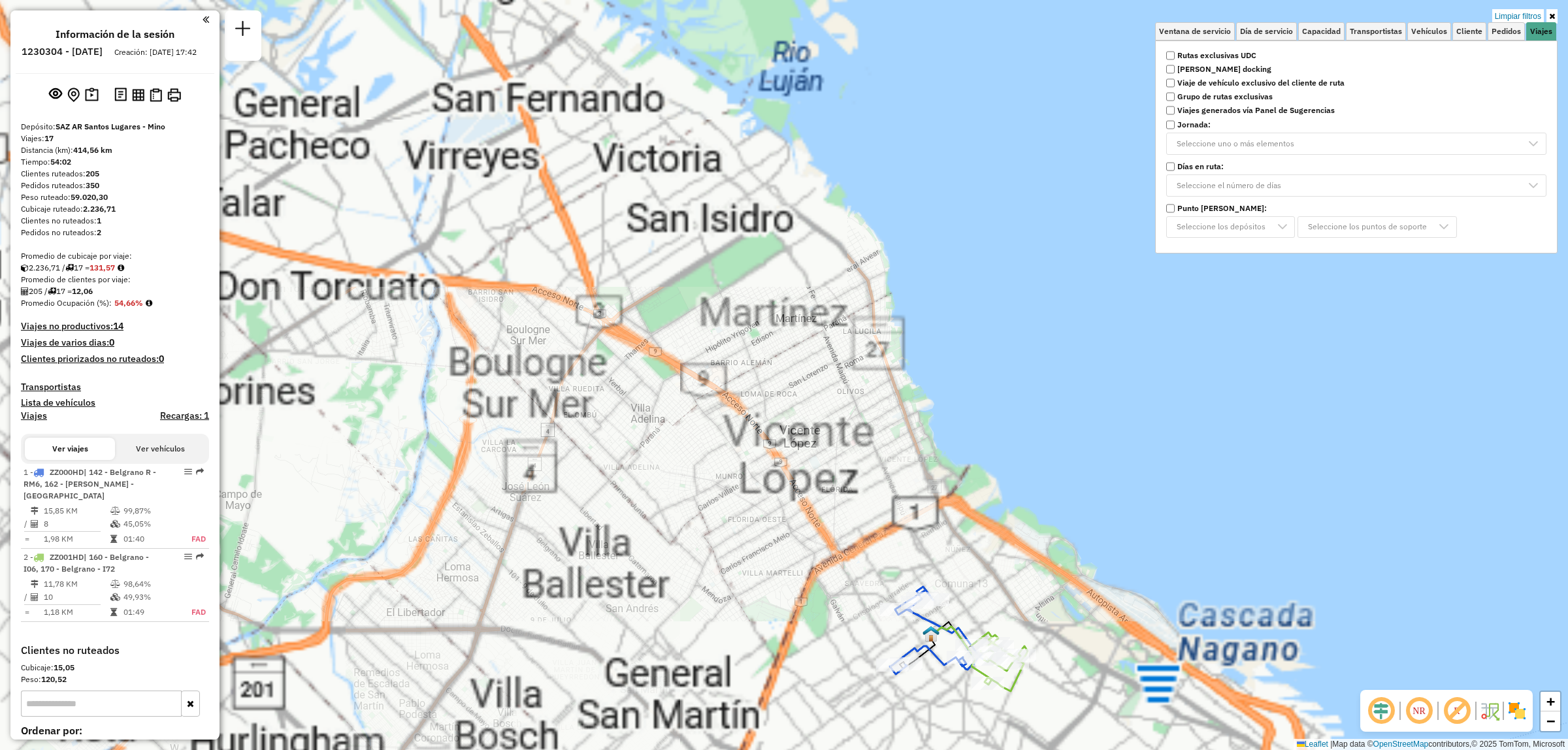
drag, startPoint x: 880, startPoint y: 370, endPoint x: 904, endPoint y: 212, distance: 159.8
click at [906, 226] on div "Limpiar filtros Ventana de servicio Día de servicio Capacidad Transportistas Ve…" at bounding box center [784, 375] width 1568 height 750
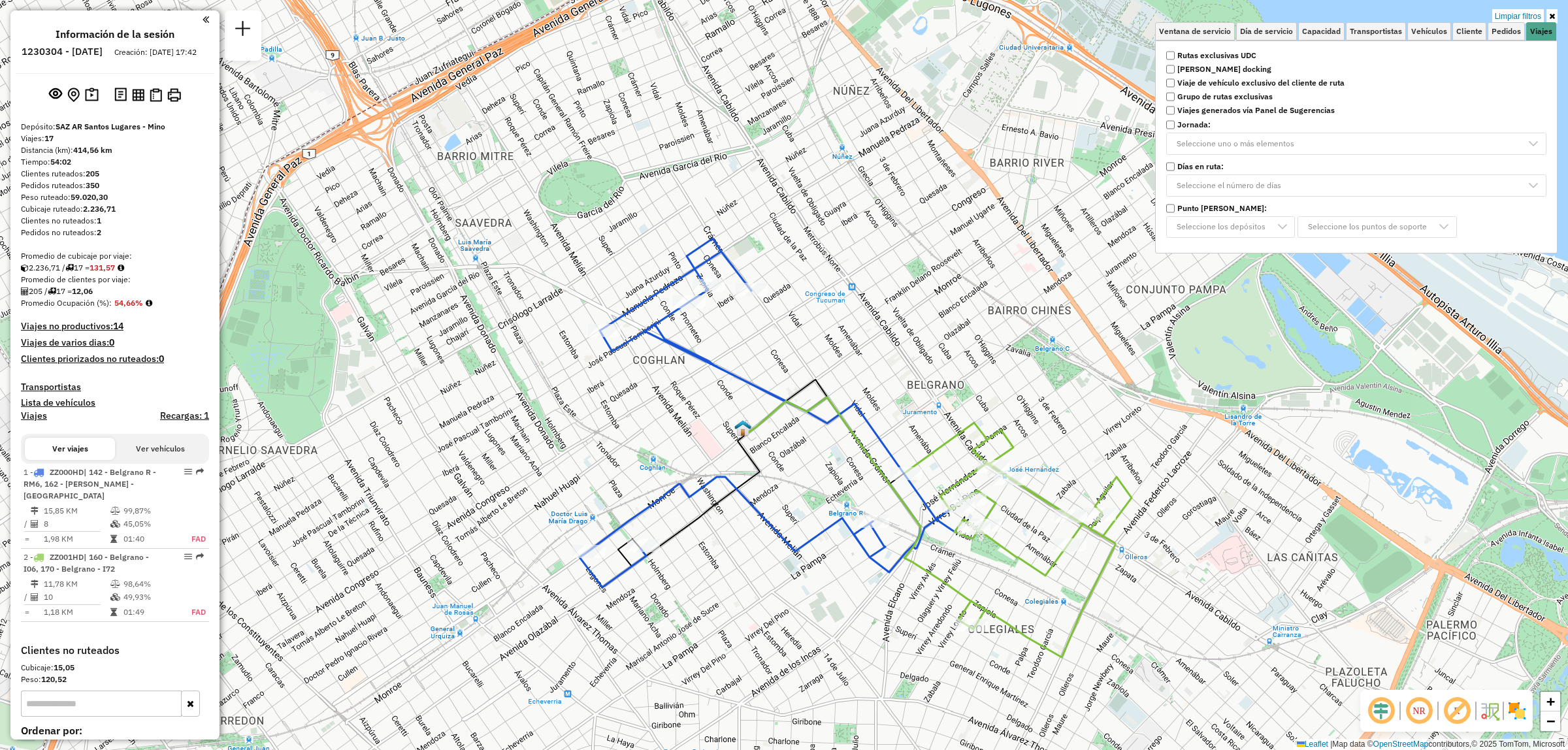
drag, startPoint x: 1032, startPoint y: 367, endPoint x: 1065, endPoint y: 272, distance: 100.6
click at [1063, 282] on div "Limpiar filtros Ventana de servicio Día de servicio Capacidad Transportistas Ve…" at bounding box center [784, 375] width 1568 height 750
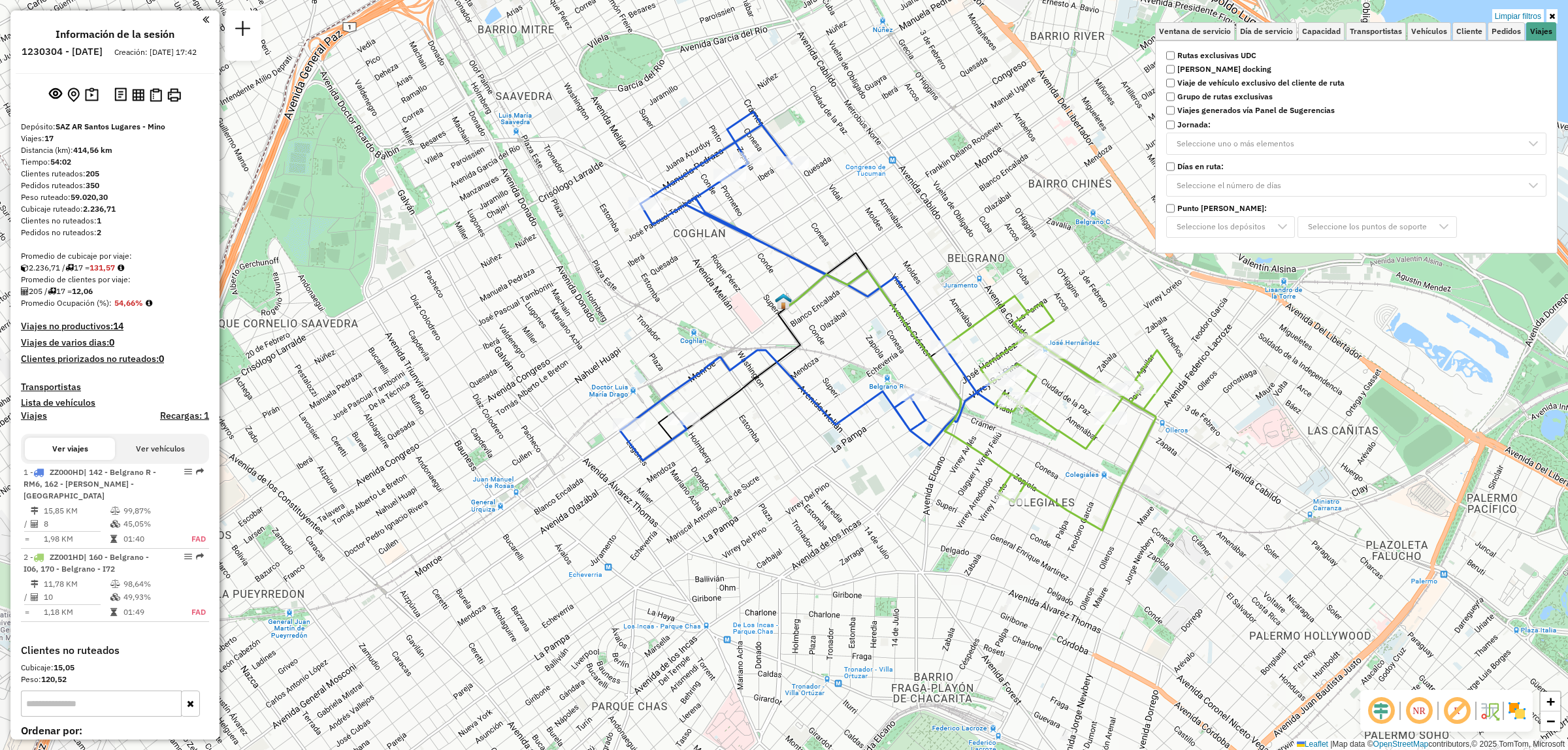
click at [721, 212] on icon at bounding box center [828, 286] width 416 height 349
select select "**********"
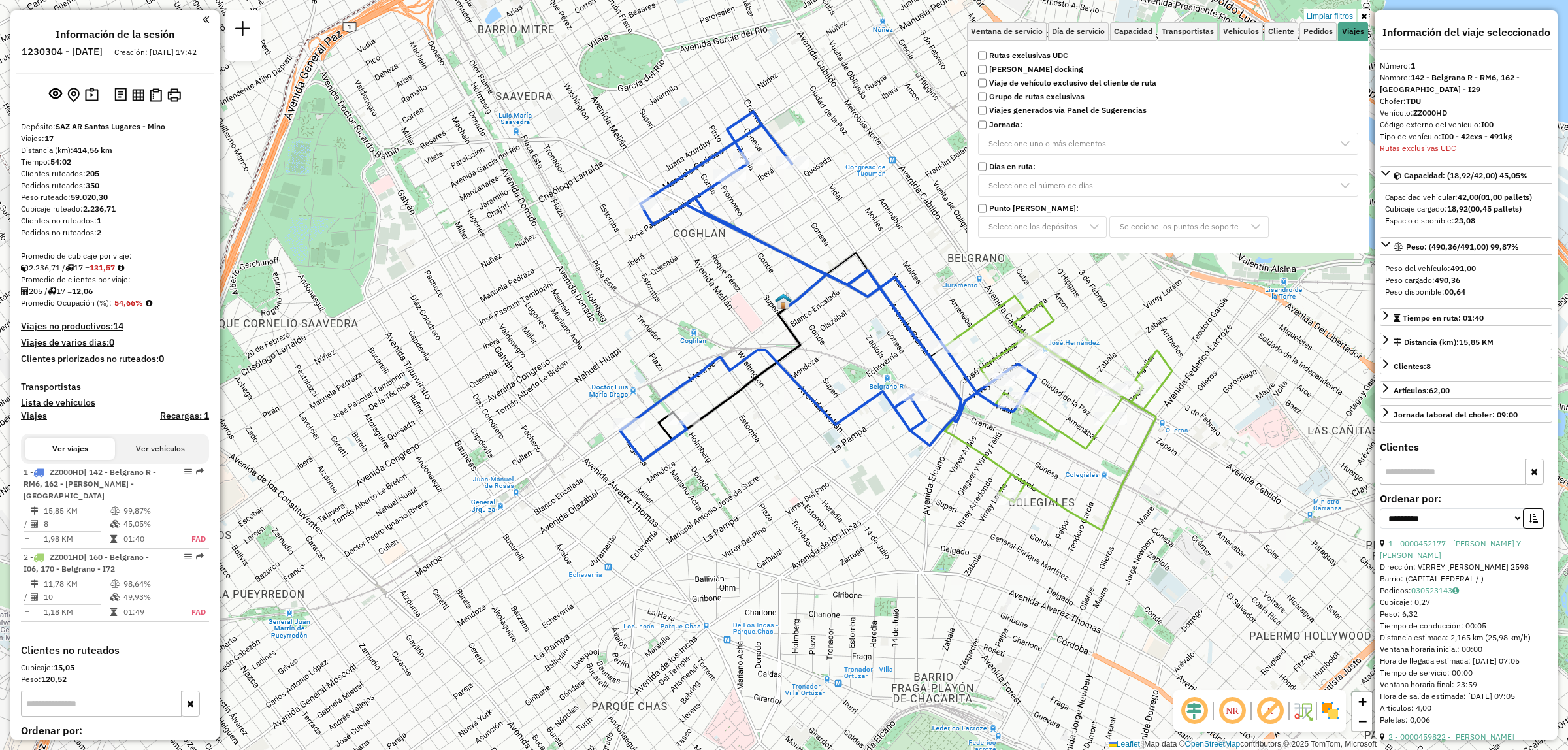
scroll to position [169, 0]
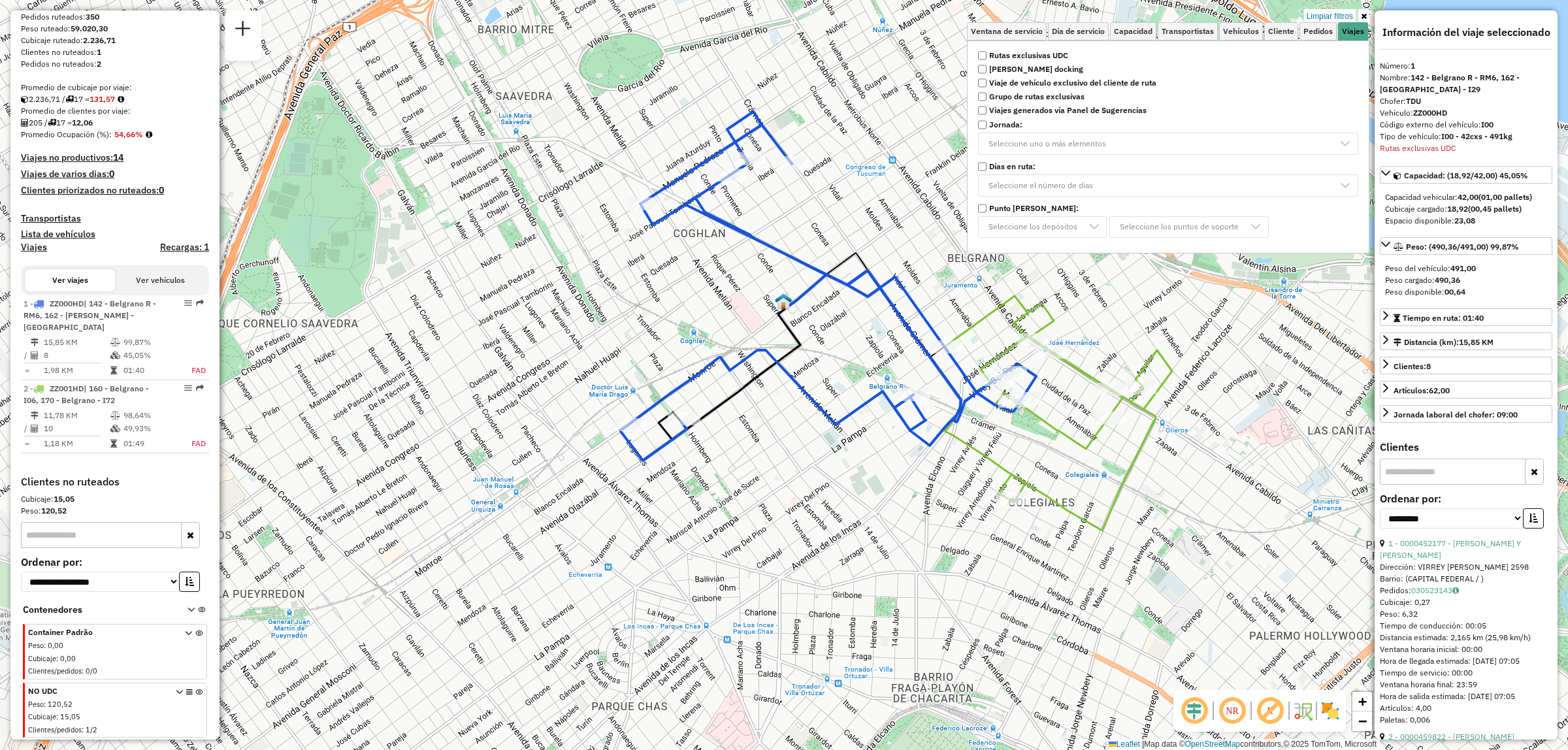
click at [474, 181] on div "Limpiar filtros Ventana de servicio Día de servicio Capacidad Transportistas Ve…" at bounding box center [784, 375] width 1568 height 750
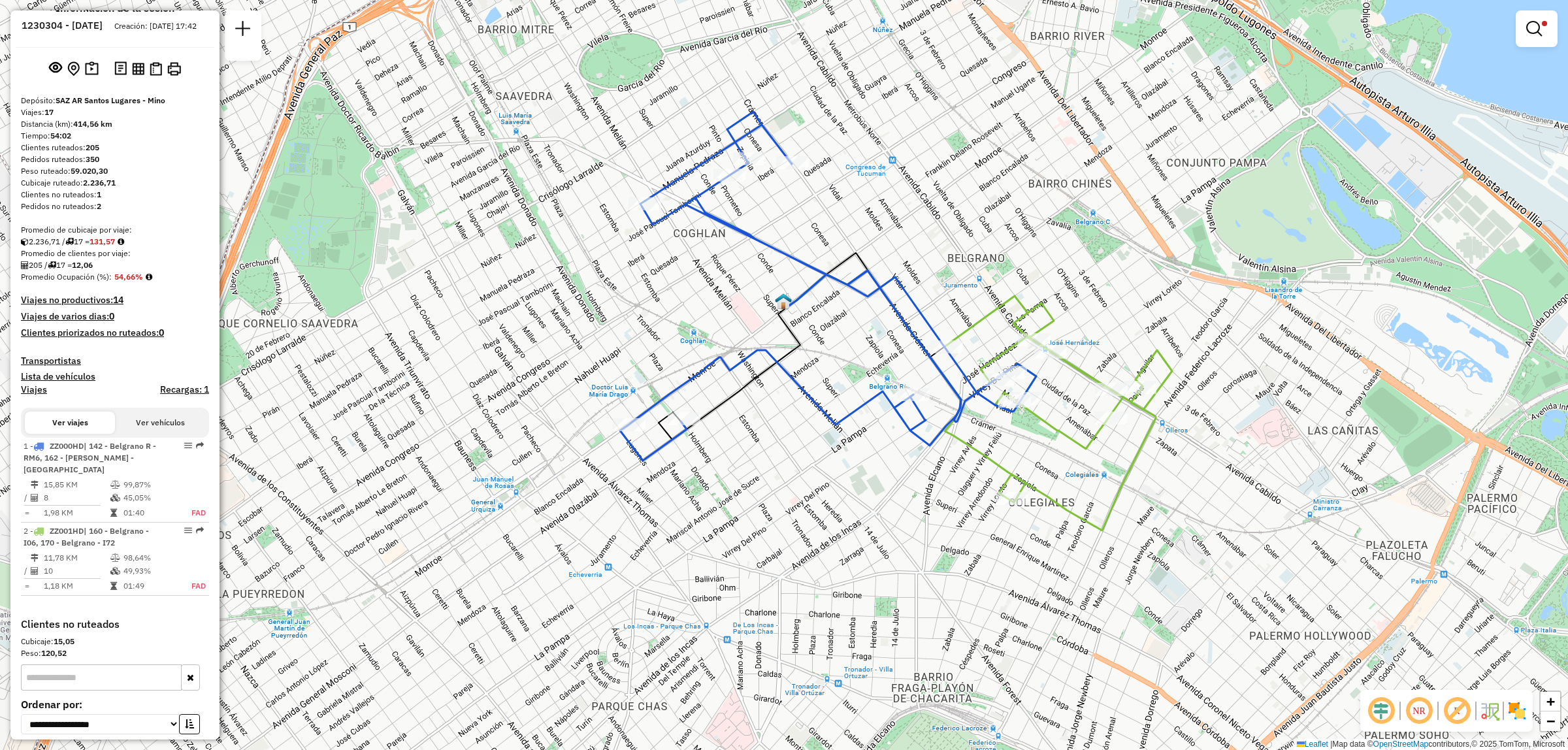
scroll to position [0, 0]
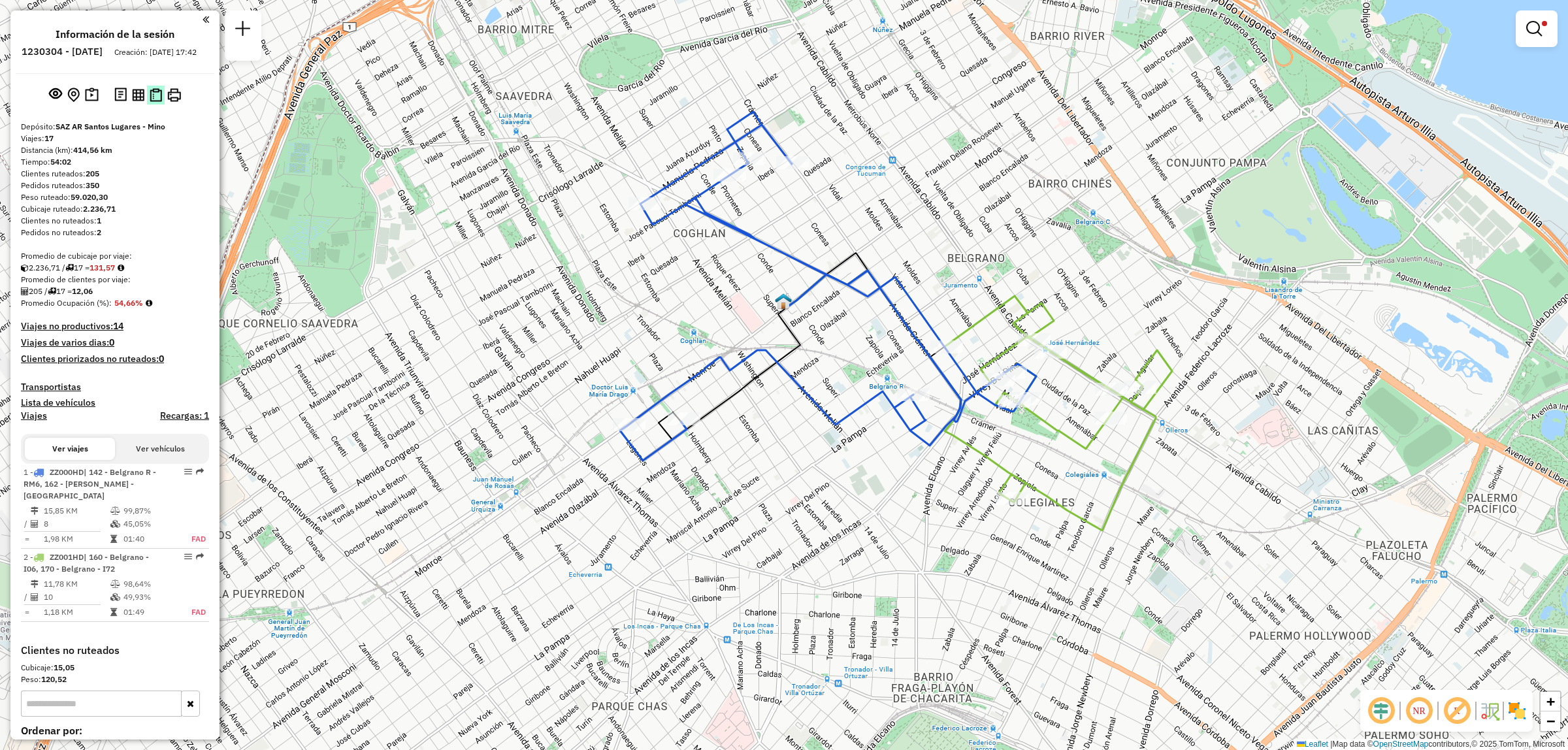
click at [152, 102] on img at bounding box center [156, 95] width 12 height 14
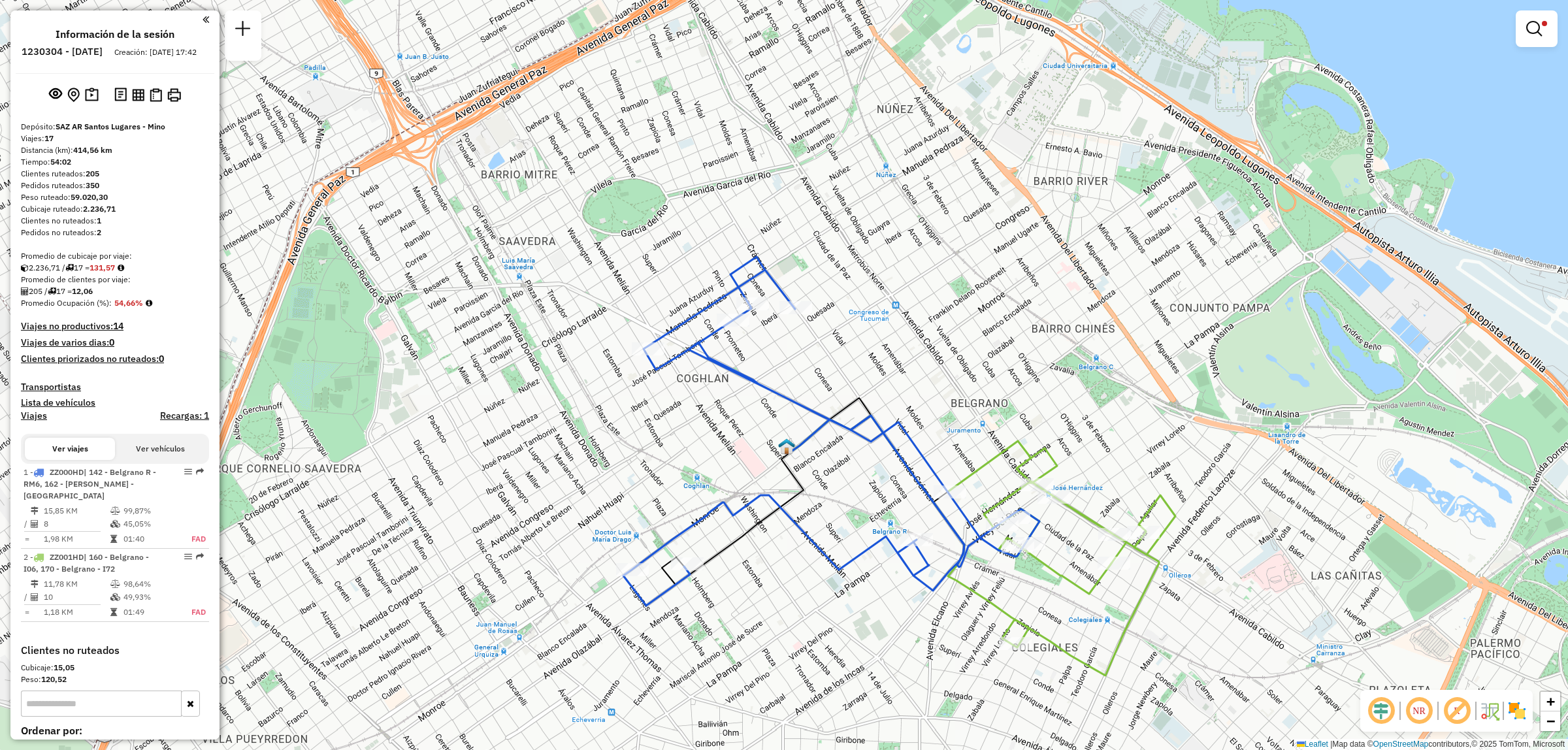
drag, startPoint x: 961, startPoint y: 132, endPoint x: 964, endPoint y: 281, distance: 149.0
click at [964, 281] on div "Limpiar filtros Ventana de servicio Día de servicio Capacidad Transportistas Ve…" at bounding box center [784, 375] width 1568 height 750
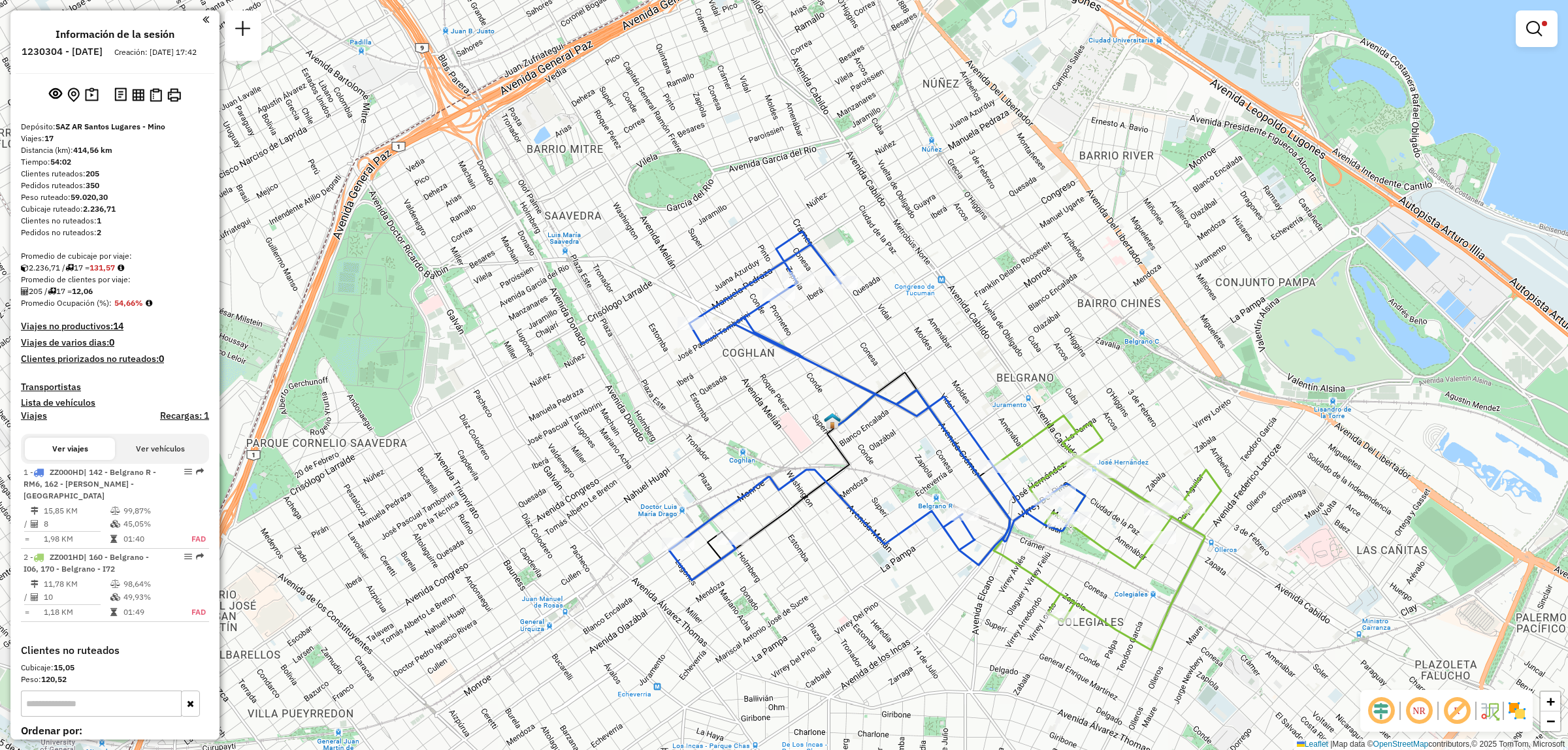
drag, startPoint x: 828, startPoint y: 615, endPoint x: 945, endPoint y: 504, distance: 161.3
click at [945, 504] on div "Limpiar filtros Ventana de servicio Día de servicio Capacidad Transportistas Ve…" at bounding box center [784, 375] width 1568 height 750
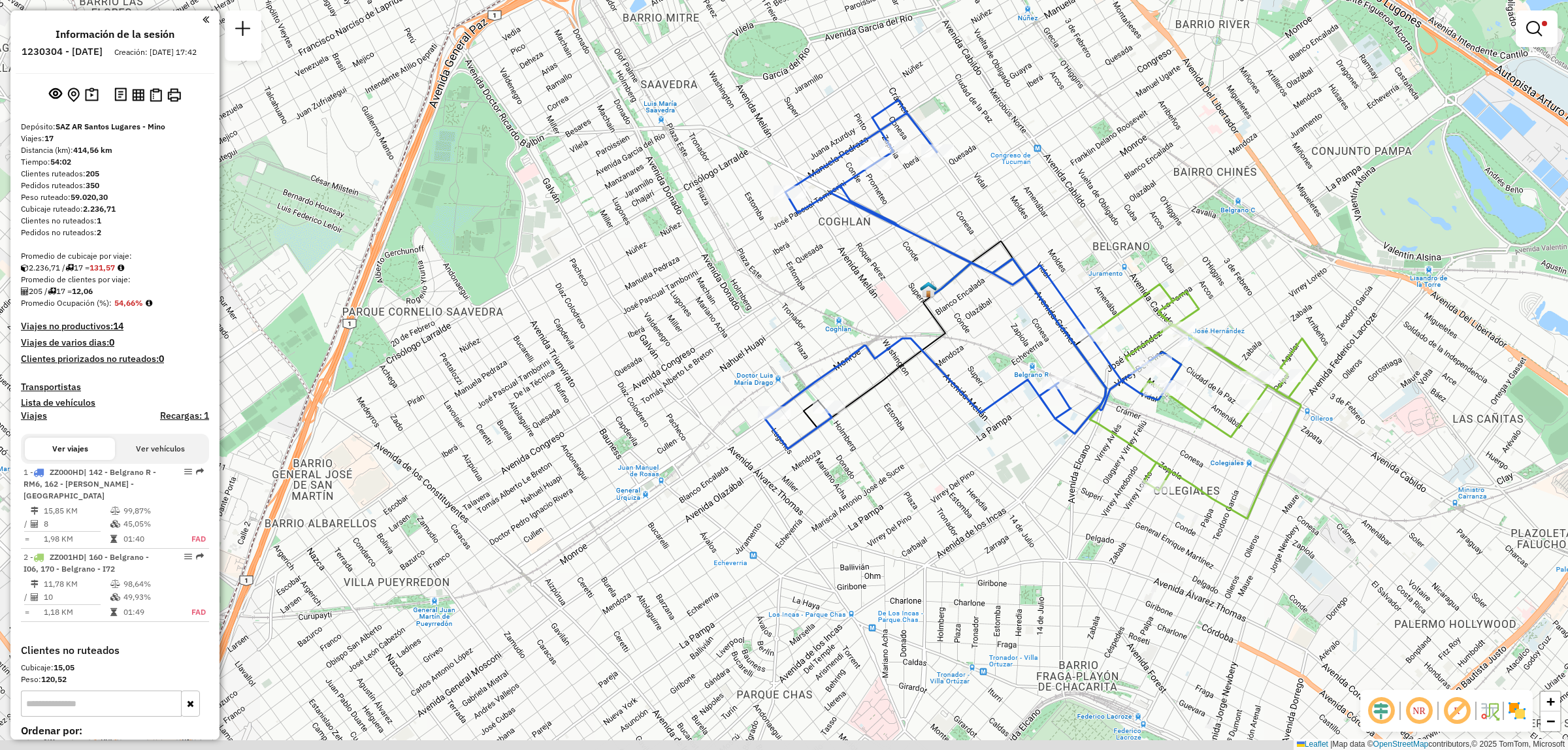
drag, startPoint x: 969, startPoint y: 648, endPoint x: 992, endPoint y: 566, distance: 85.2
click at [995, 567] on div "Limpiar filtros Ventana de servicio Día de servicio Capacidad Transportistas Ve…" at bounding box center [784, 375] width 1568 height 750
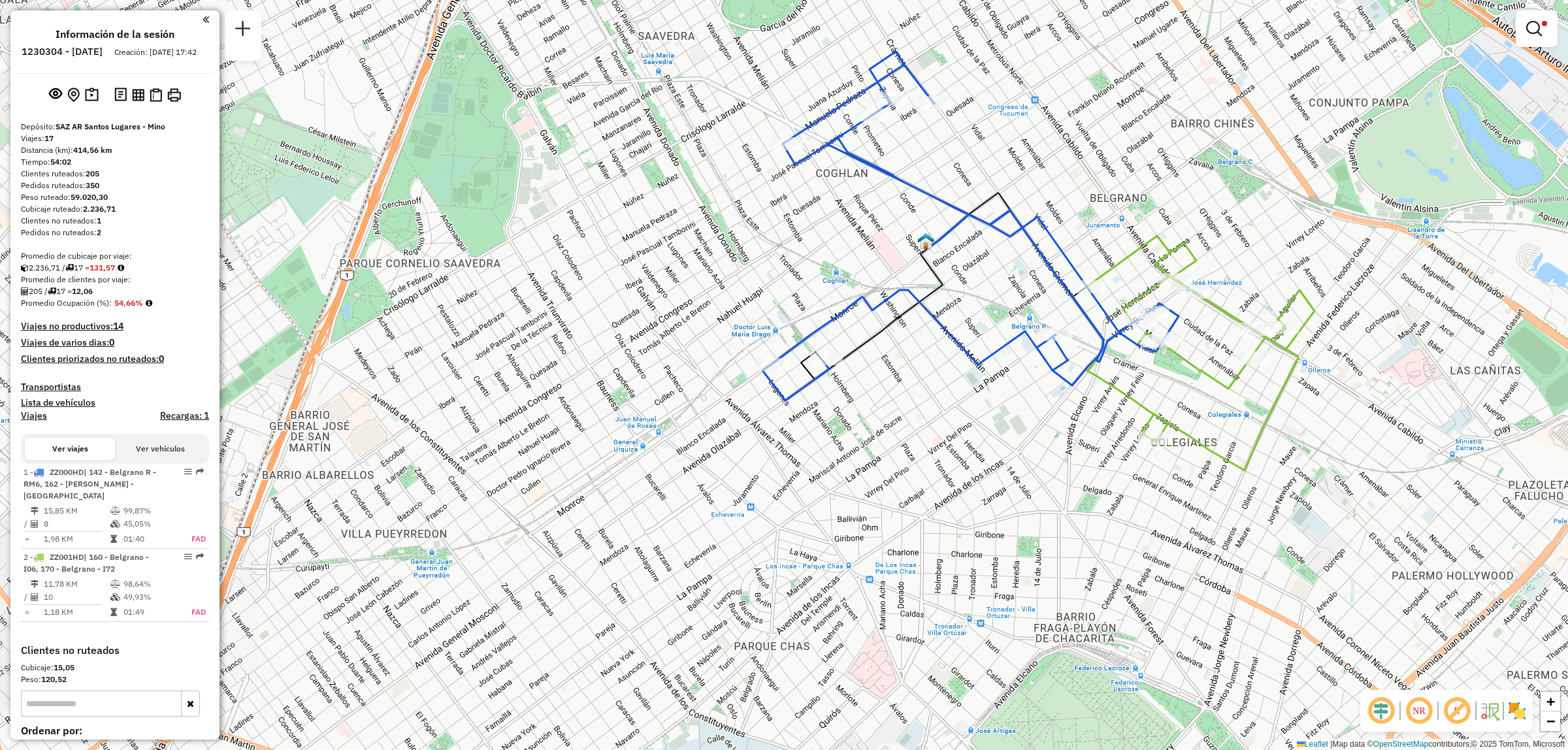
drag, startPoint x: 1083, startPoint y: 329, endPoint x: 911, endPoint y: 233, distance: 197.0
click at [911, 233] on icon at bounding box center [971, 225] width 416 height 349
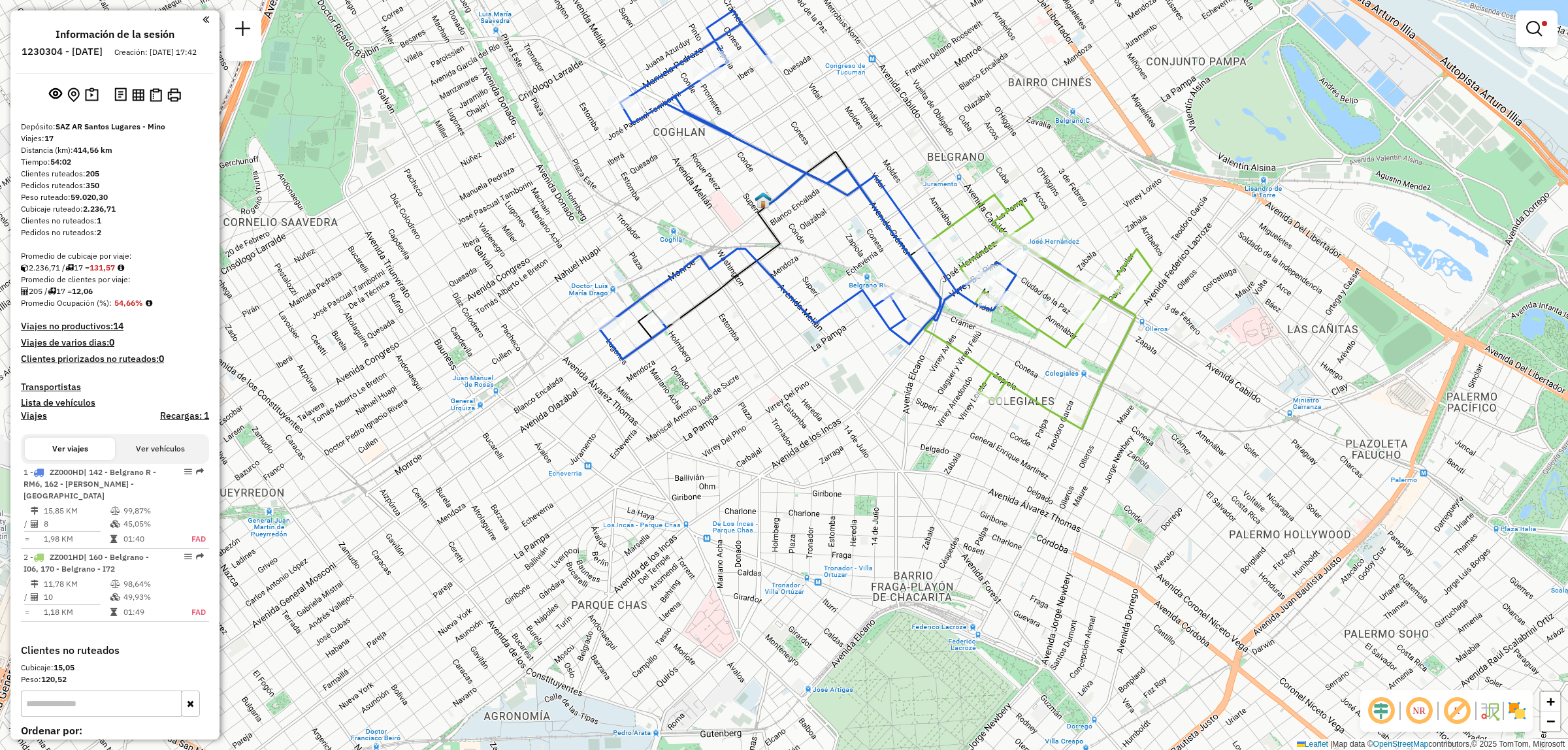
drag, startPoint x: 1019, startPoint y: 285, endPoint x: 998, endPoint y: 449, distance: 165.3
click at [998, 449] on div "Limpiar filtros Ventana de servicio Día de servicio Capacidad Transportistas Ve…" at bounding box center [784, 375] width 1568 height 750
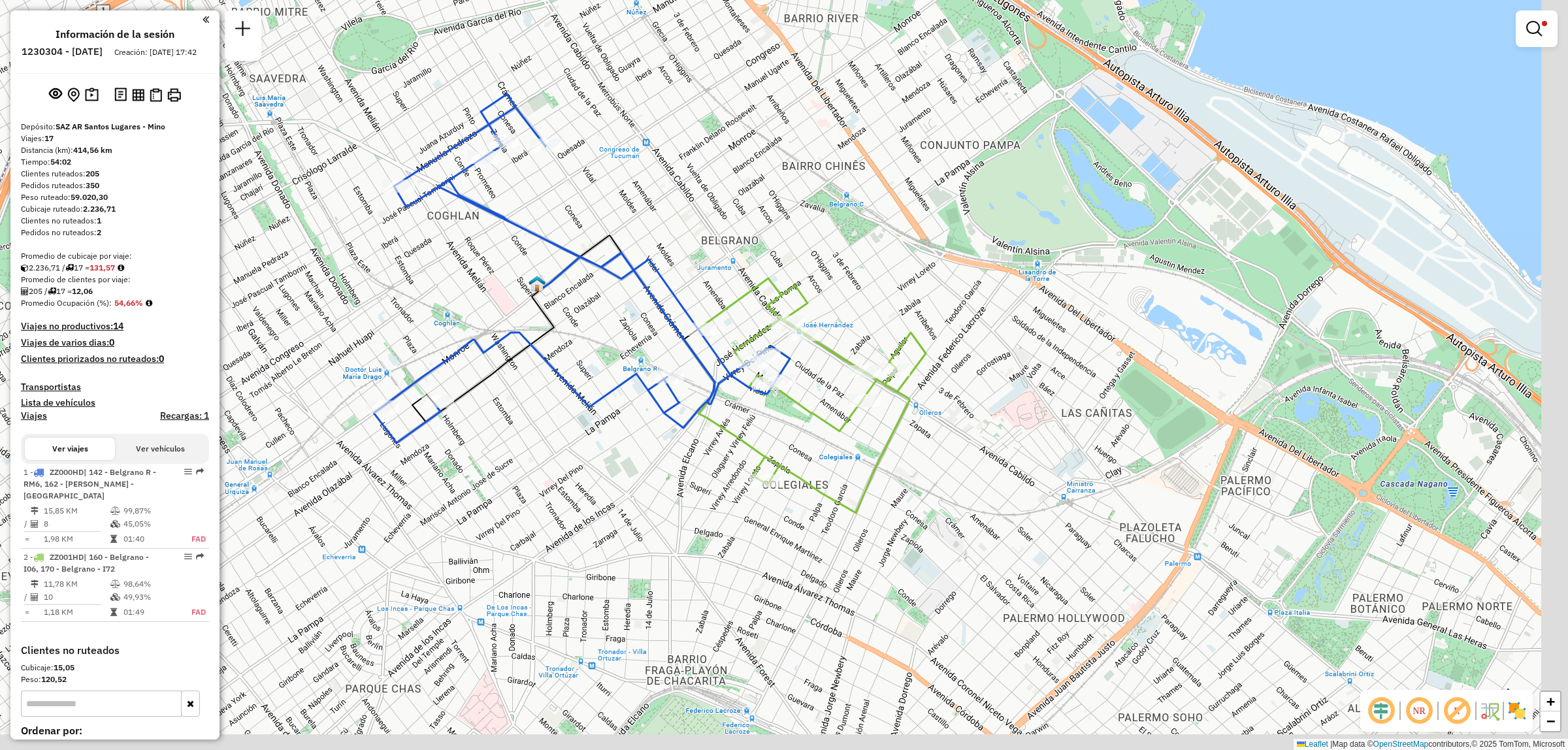
drag, startPoint x: 859, startPoint y: 432, endPoint x: 771, endPoint y: 321, distance: 141.7
click at [776, 329] on div "Ruta 2 - Placa ZZ001HD 0000439832 - KICARDI SA Limpiar filtros Ventana de servi…" at bounding box center [784, 375] width 1568 height 750
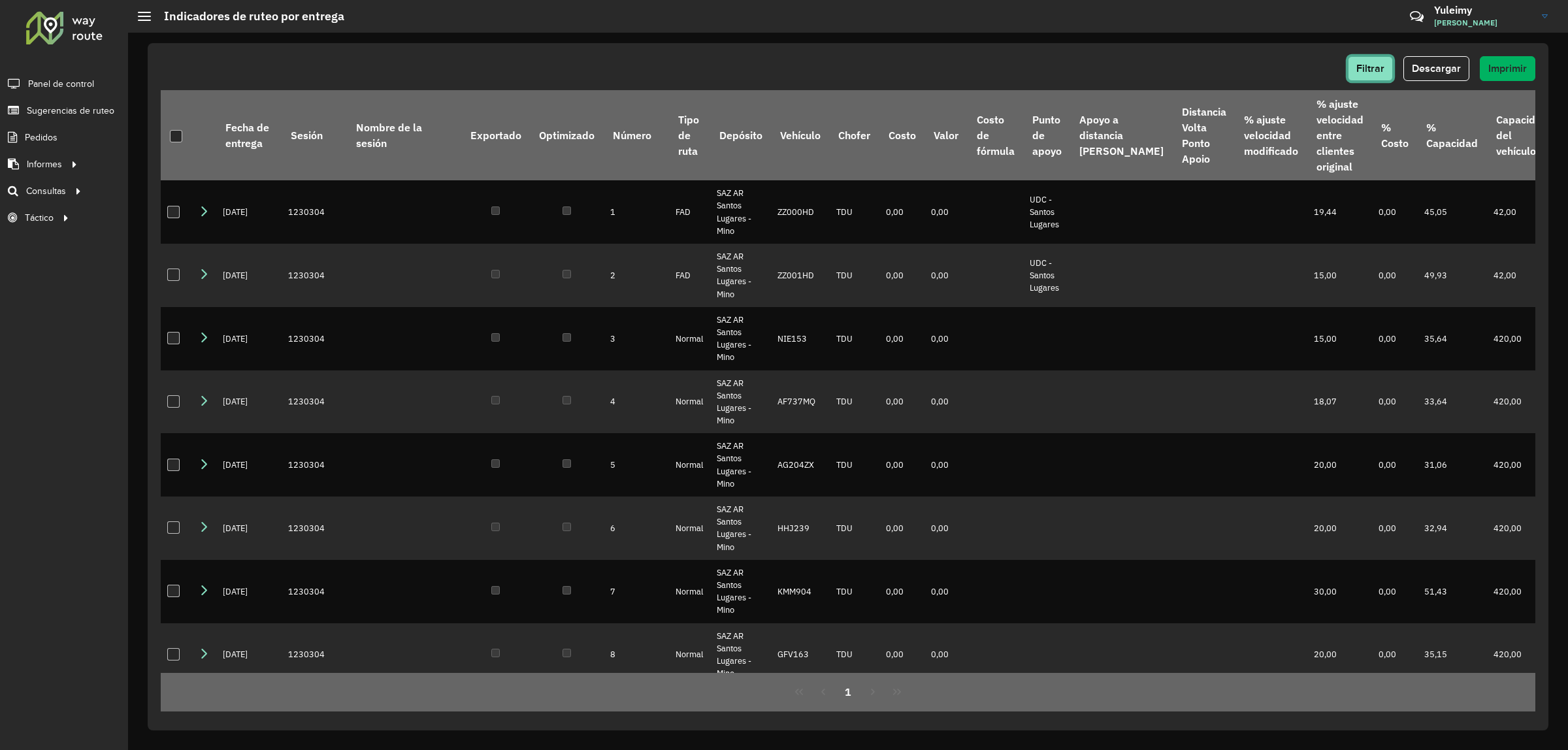
click at [1375, 63] on span "Filtrar" at bounding box center [1370, 68] width 28 height 11
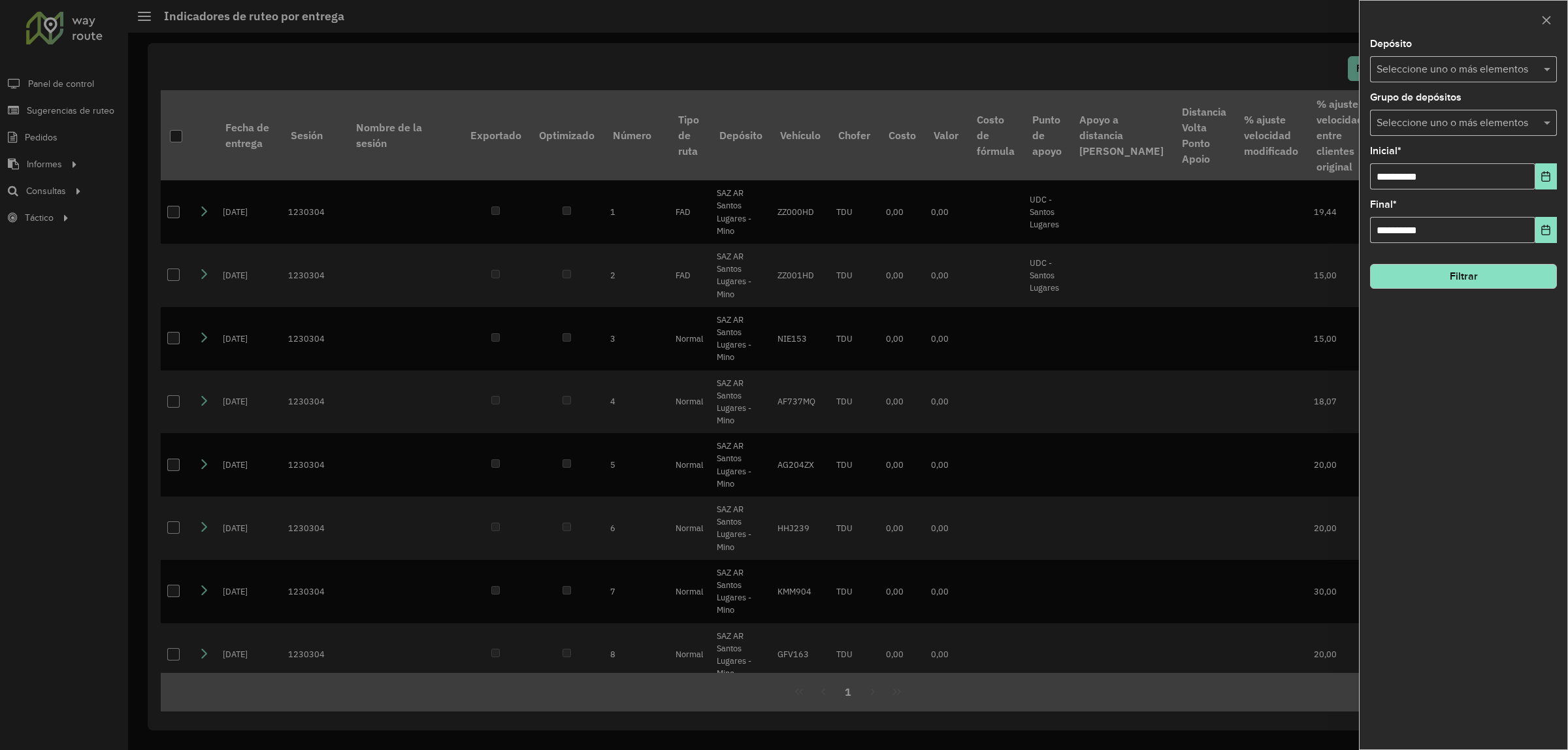
click at [1510, 71] on input "text" at bounding box center [1457, 70] width 168 height 16
click at [1485, 132] on div "SAZ AR Santos Lugares - Mino" at bounding box center [1464, 135] width 185 height 22
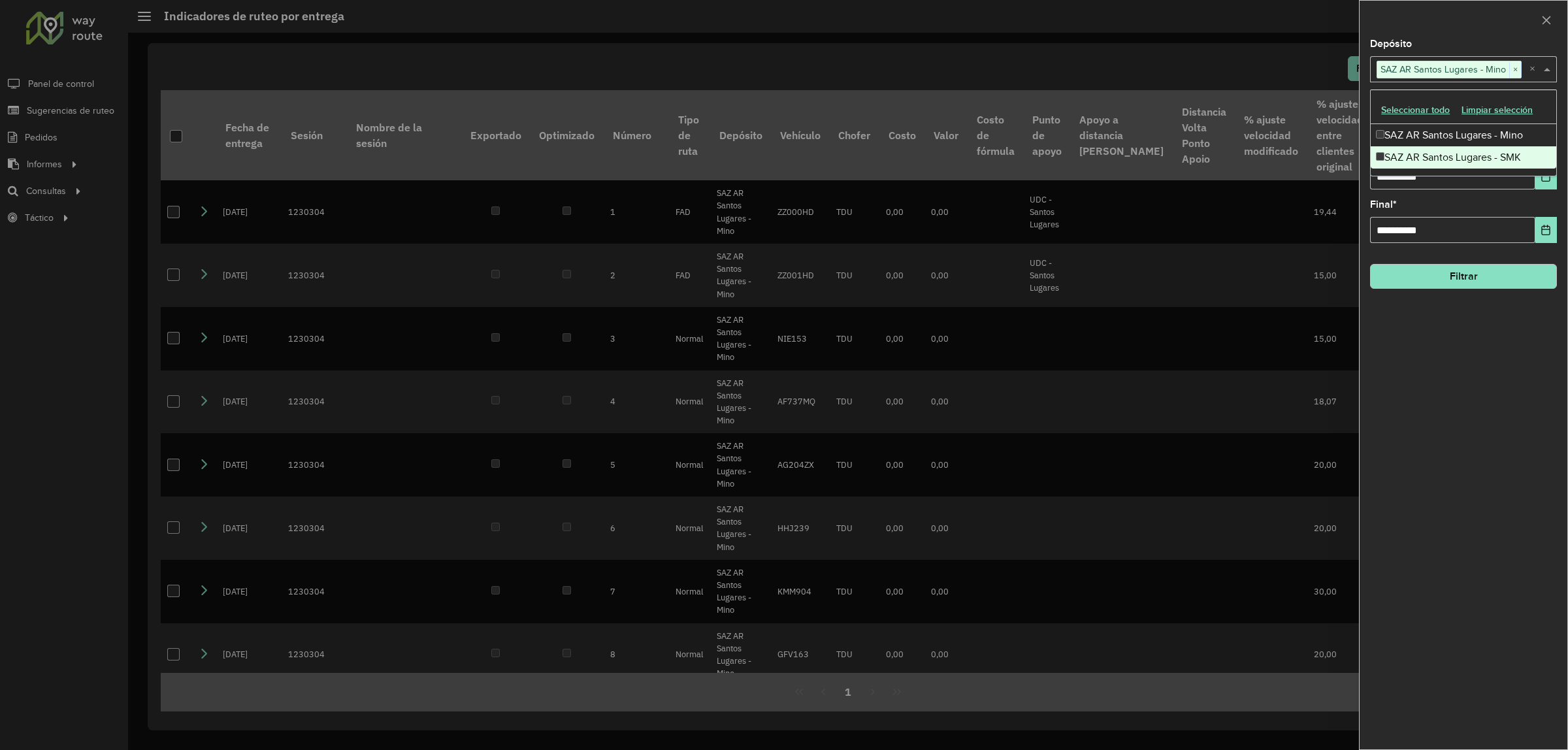
click at [1464, 353] on div "**********" at bounding box center [1464, 394] width 208 height 710
click at [1500, 124] on input "text" at bounding box center [1457, 123] width 168 height 16
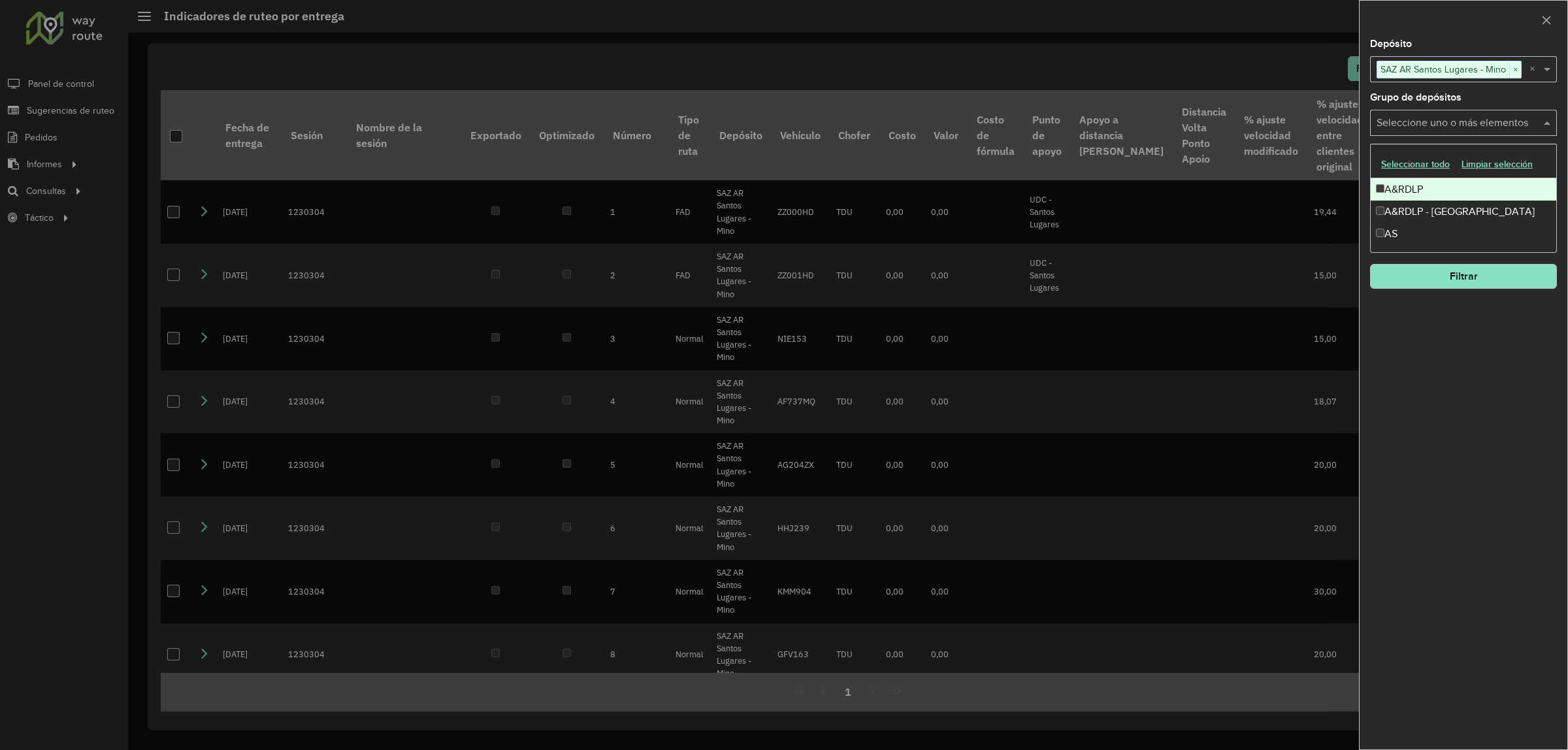
click at [1467, 197] on div "A&RDLP" at bounding box center [1464, 189] width 185 height 22
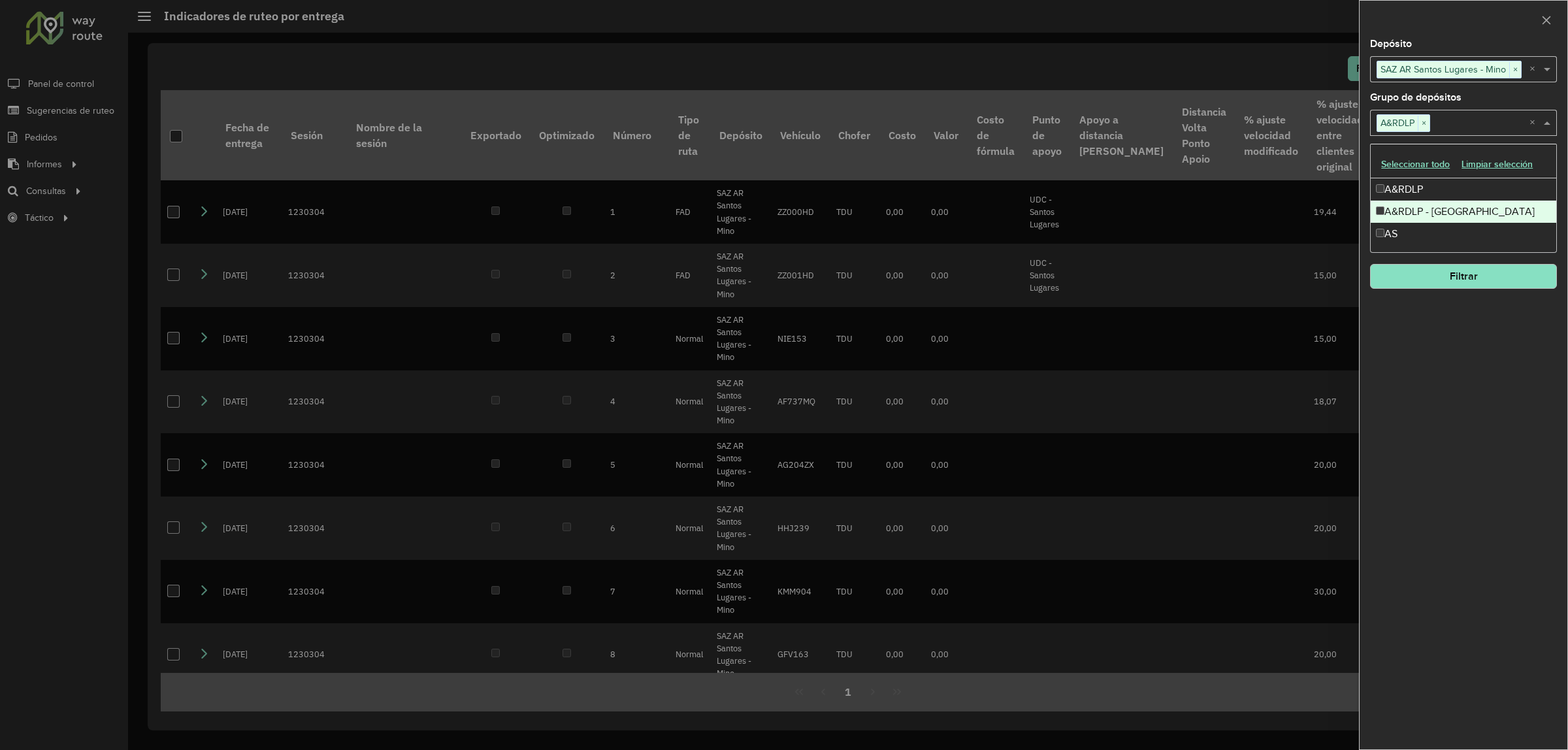
click at [1439, 211] on div "A&RDLP - [GEOGRAPHIC_DATA]" at bounding box center [1464, 211] width 185 height 22
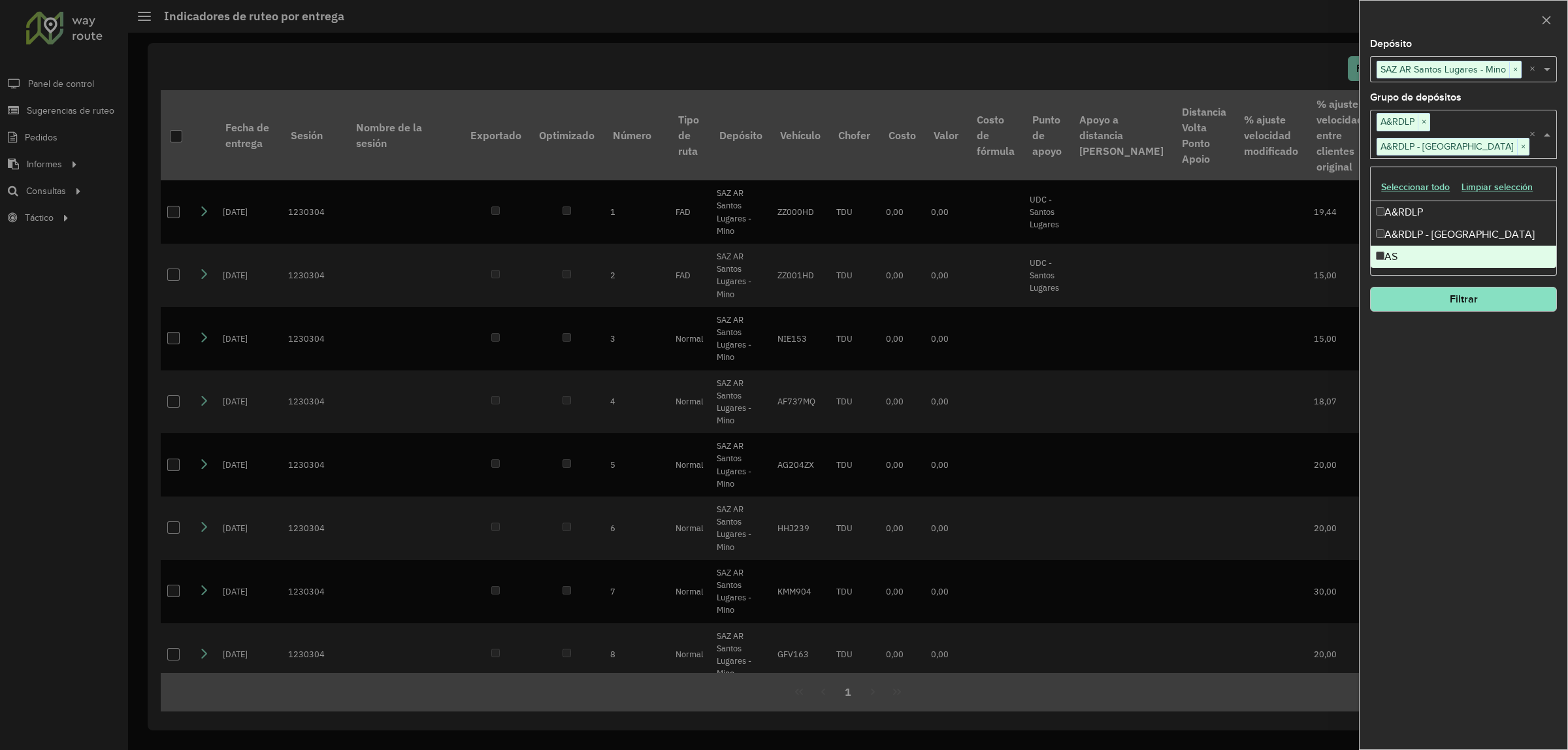
click at [1431, 403] on div "**********" at bounding box center [1464, 394] width 208 height 710
click at [1444, 299] on button "Filtrar" at bounding box center [1464, 299] width 187 height 25
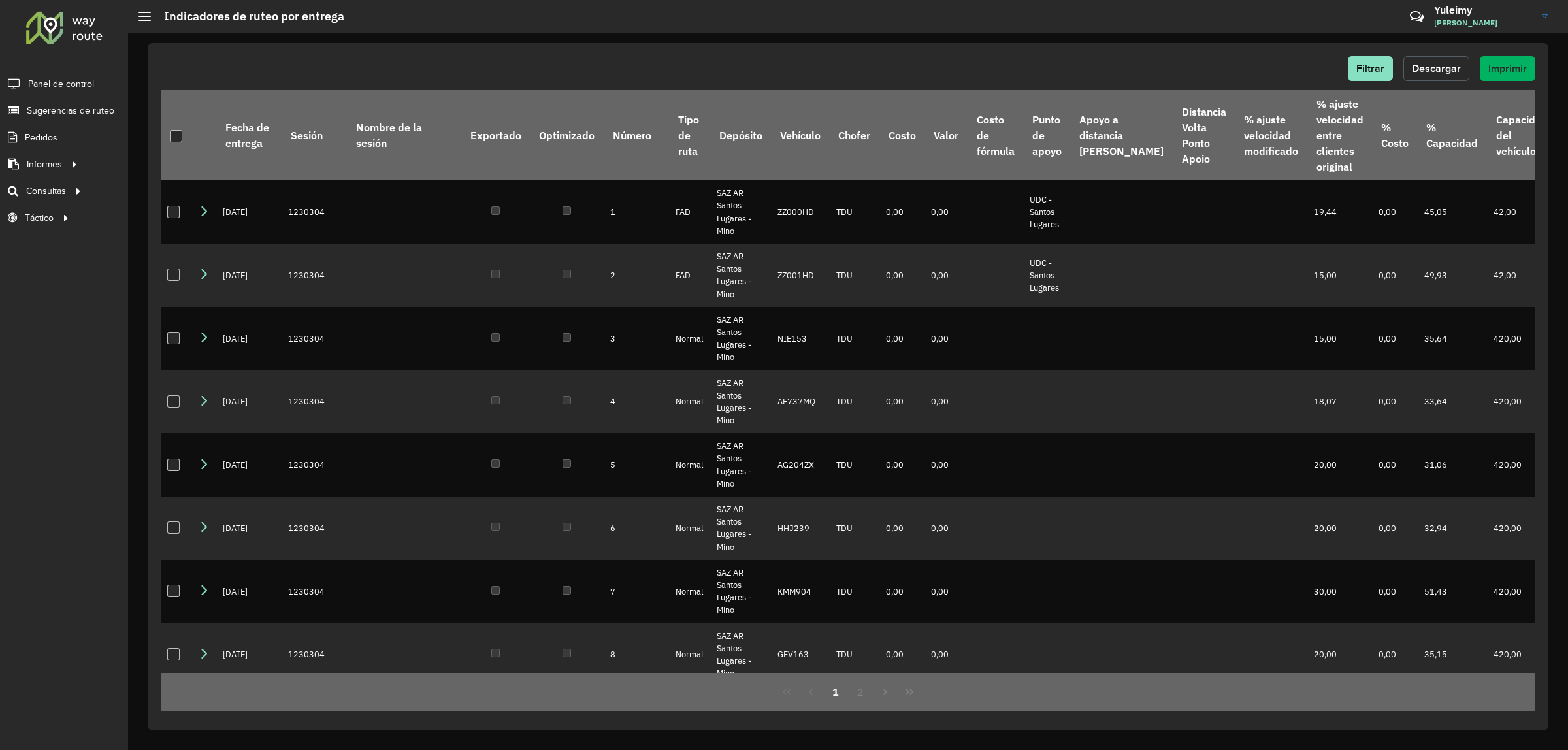
click at [1422, 71] on span "Descargar" at bounding box center [1437, 68] width 49 height 11
click at [1435, 67] on span "Descargar" at bounding box center [1437, 68] width 49 height 11
